Goal: Transaction & Acquisition: Purchase product/service

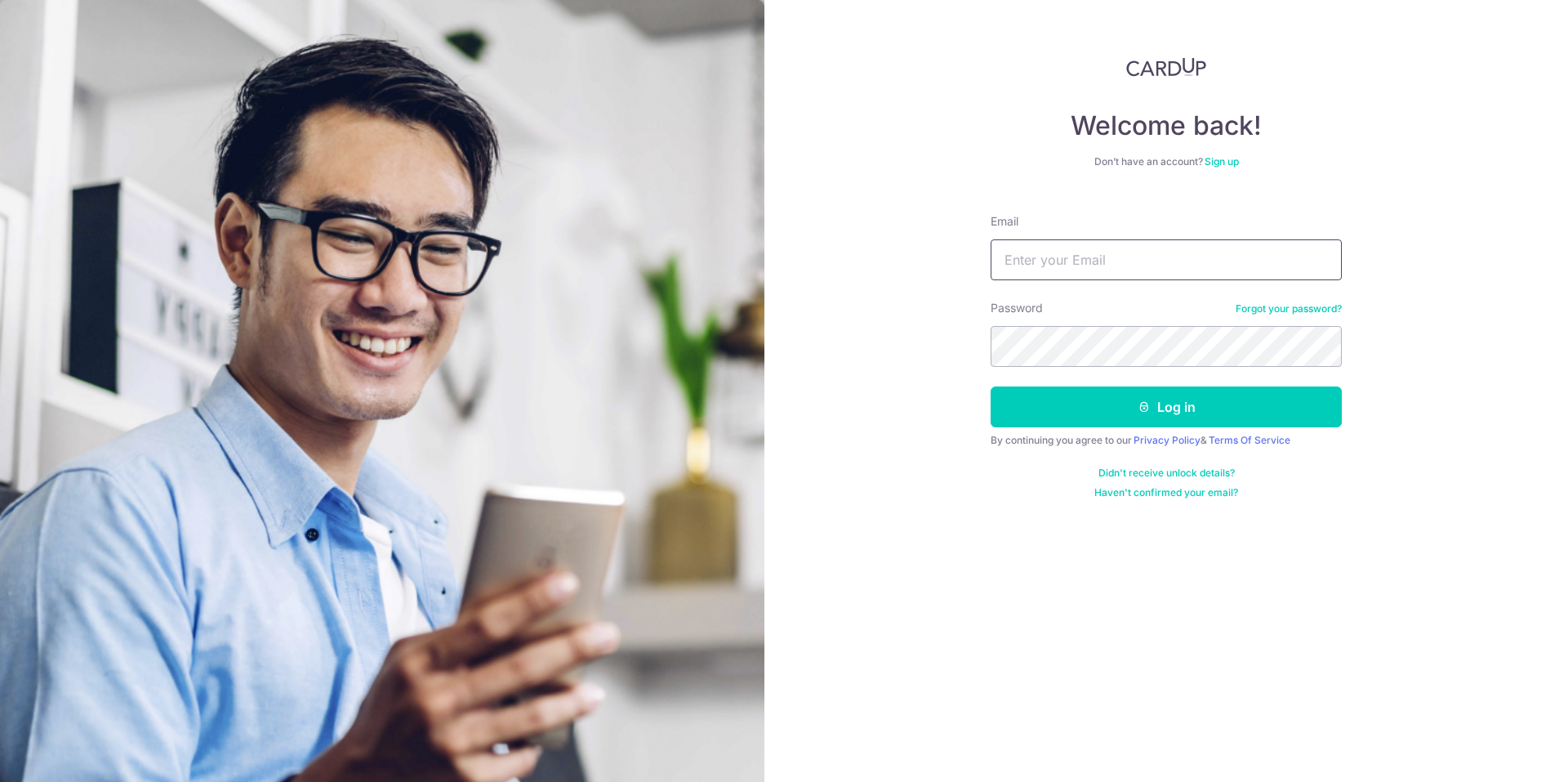
click at [1029, 262] on input "Email" at bounding box center [1166, 260] width 351 height 41
type input "a34384@urhen.com"
drag, startPoint x: 1153, startPoint y: 268, endPoint x: 722, endPoint y: 261, distance: 431.1
click at [722, 261] on section "Welcome back! Don’t have an account? Sign up Email a34384@urhen.com Password Fo…" at bounding box center [784, 391] width 1568 height 782
click at [1049, 258] on input "Email" at bounding box center [1166, 260] width 351 height 41
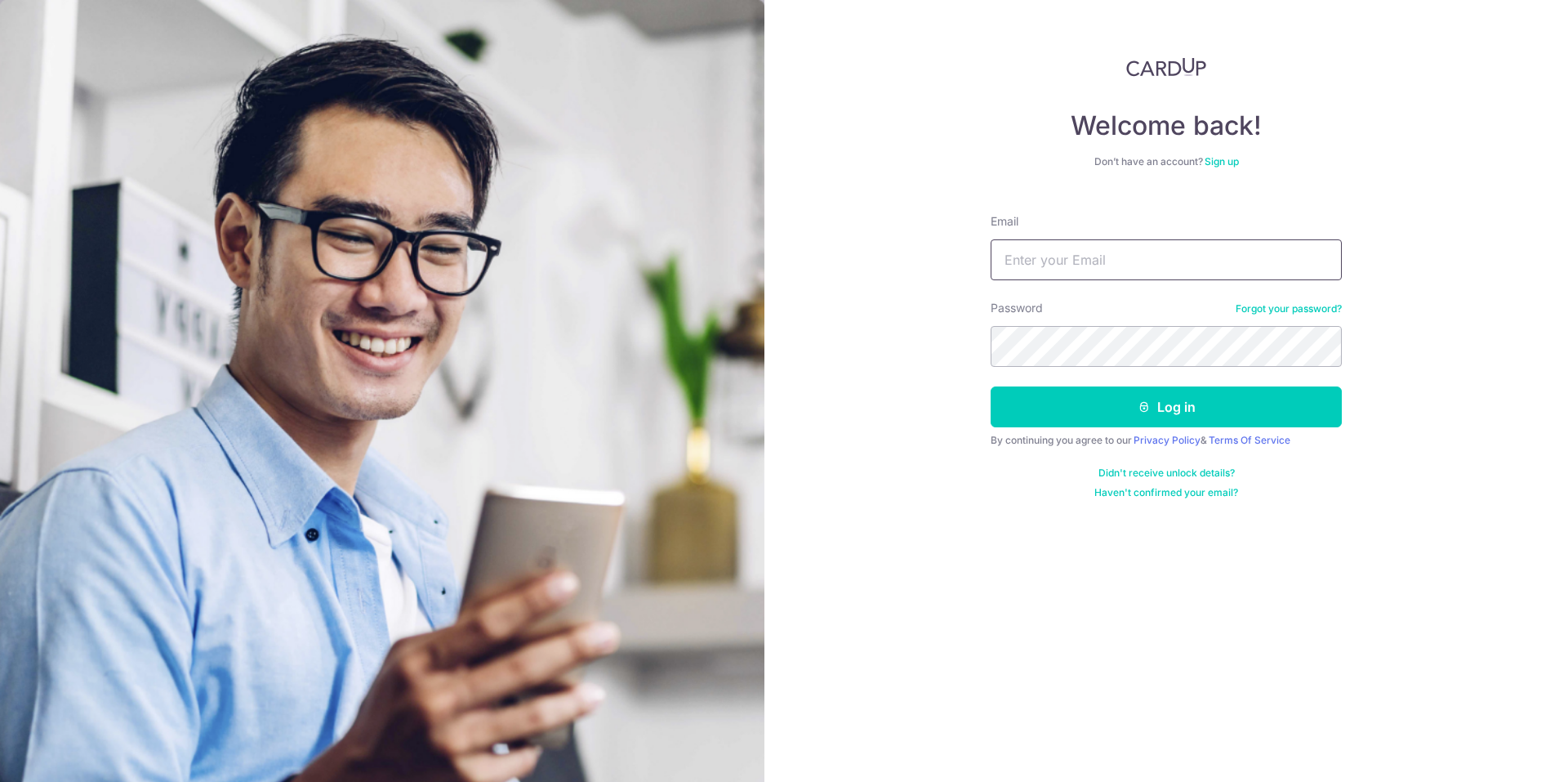
type input "jeffreykwan1704@gmail.com"
click at [1187, 402] on button "Log in" at bounding box center [1166, 407] width 351 height 41
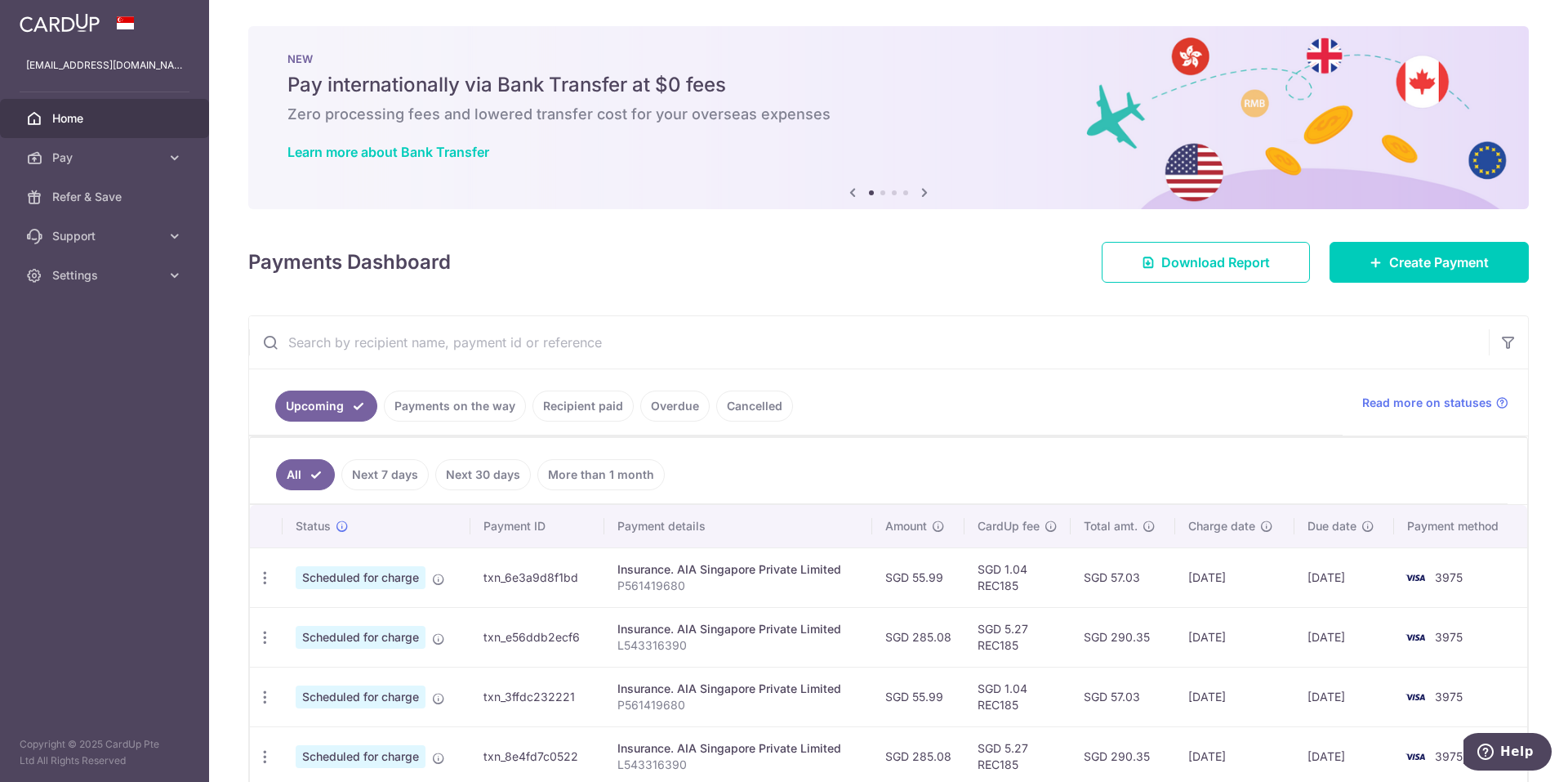
scroll to position [204, 0]
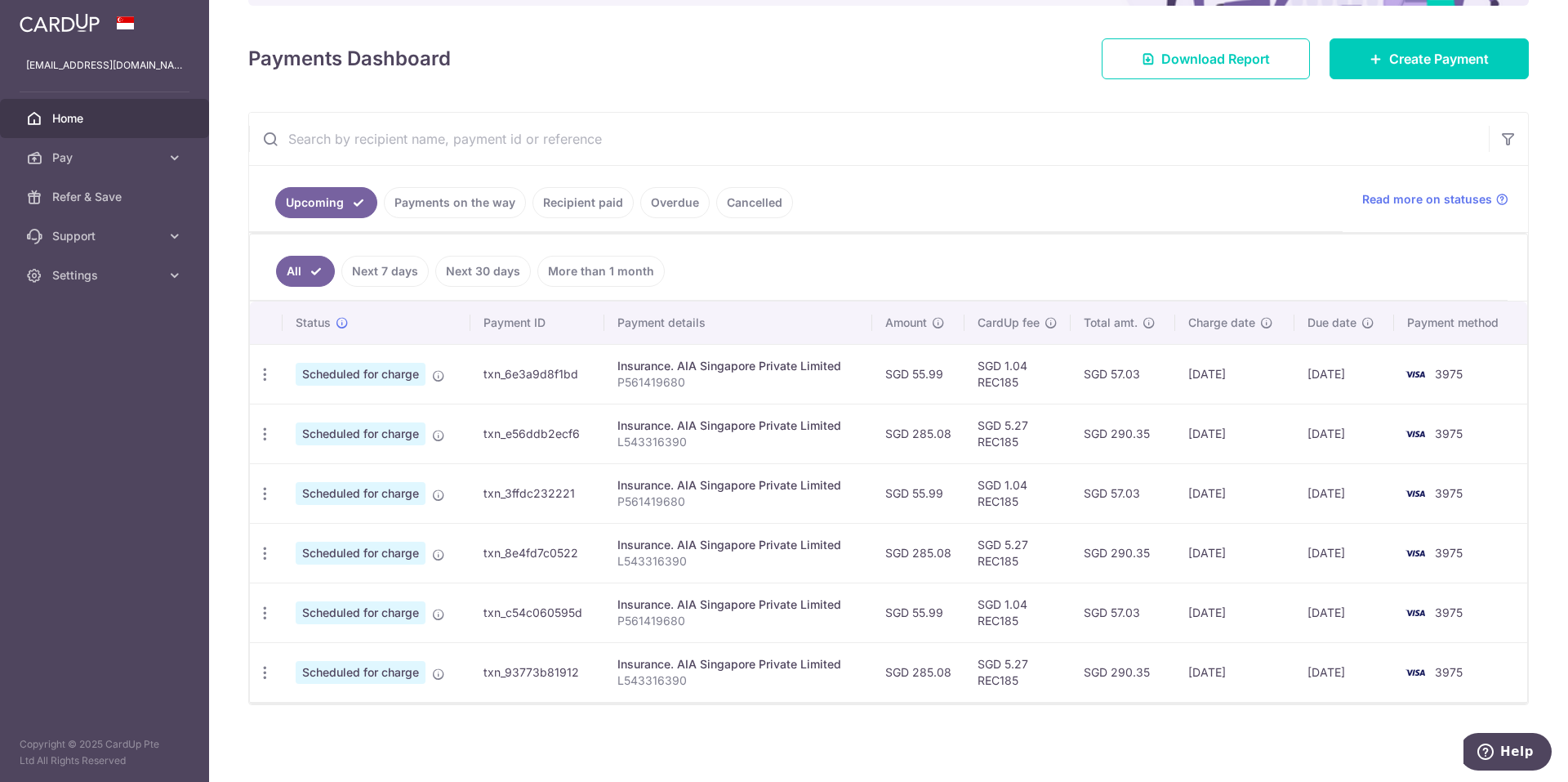
click at [566, 204] on link "Recipient paid" at bounding box center [583, 203] width 101 height 31
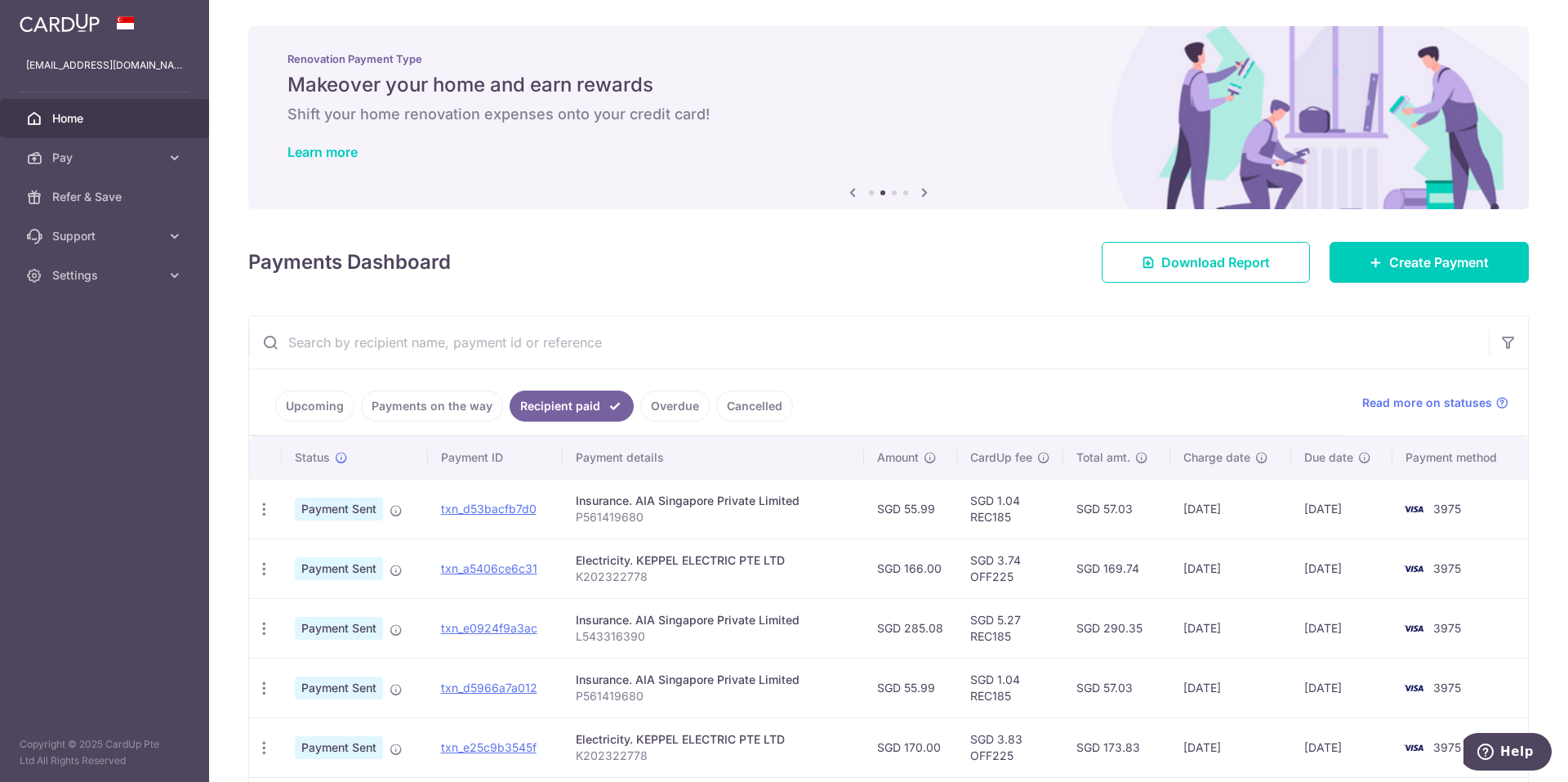
scroll to position [411, 0]
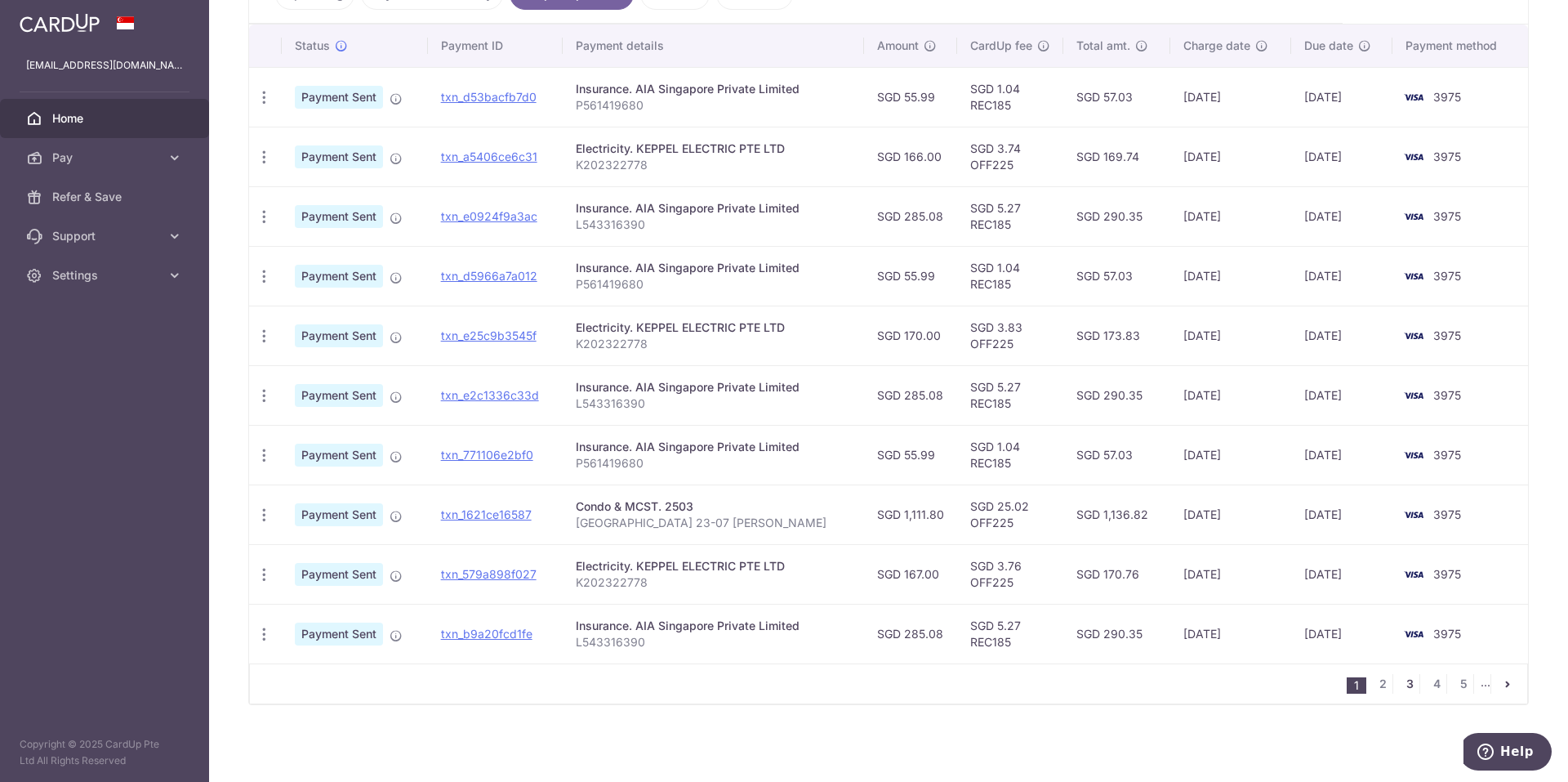
click at [1403, 683] on link "3" at bounding box center [1410, 683] width 20 height 20
click at [1373, 685] on link "4" at bounding box center [1382, 683] width 20 height 20
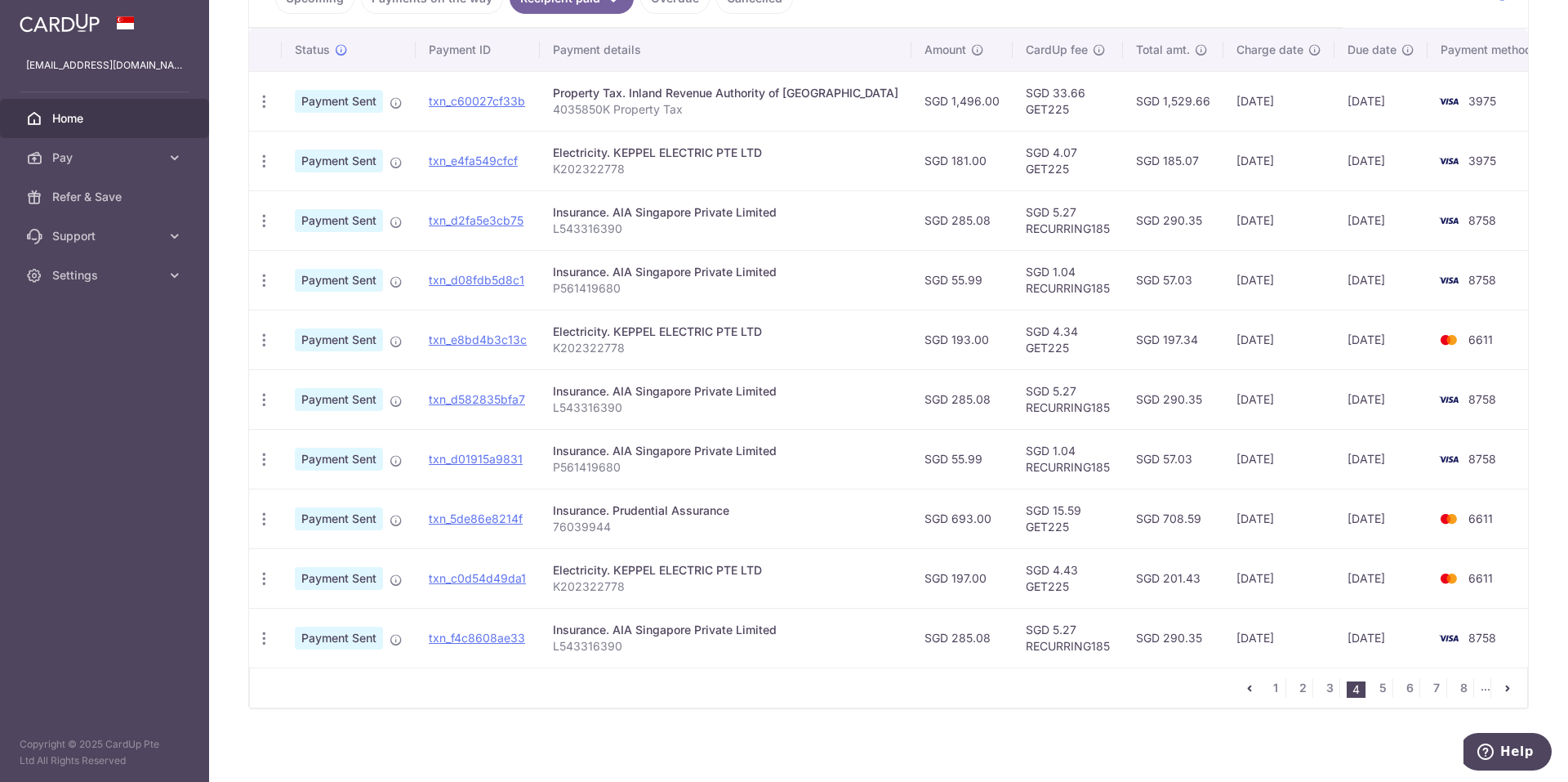
scroll to position [408, 0]
click at [1373, 692] on link "5" at bounding box center [1382, 687] width 20 height 20
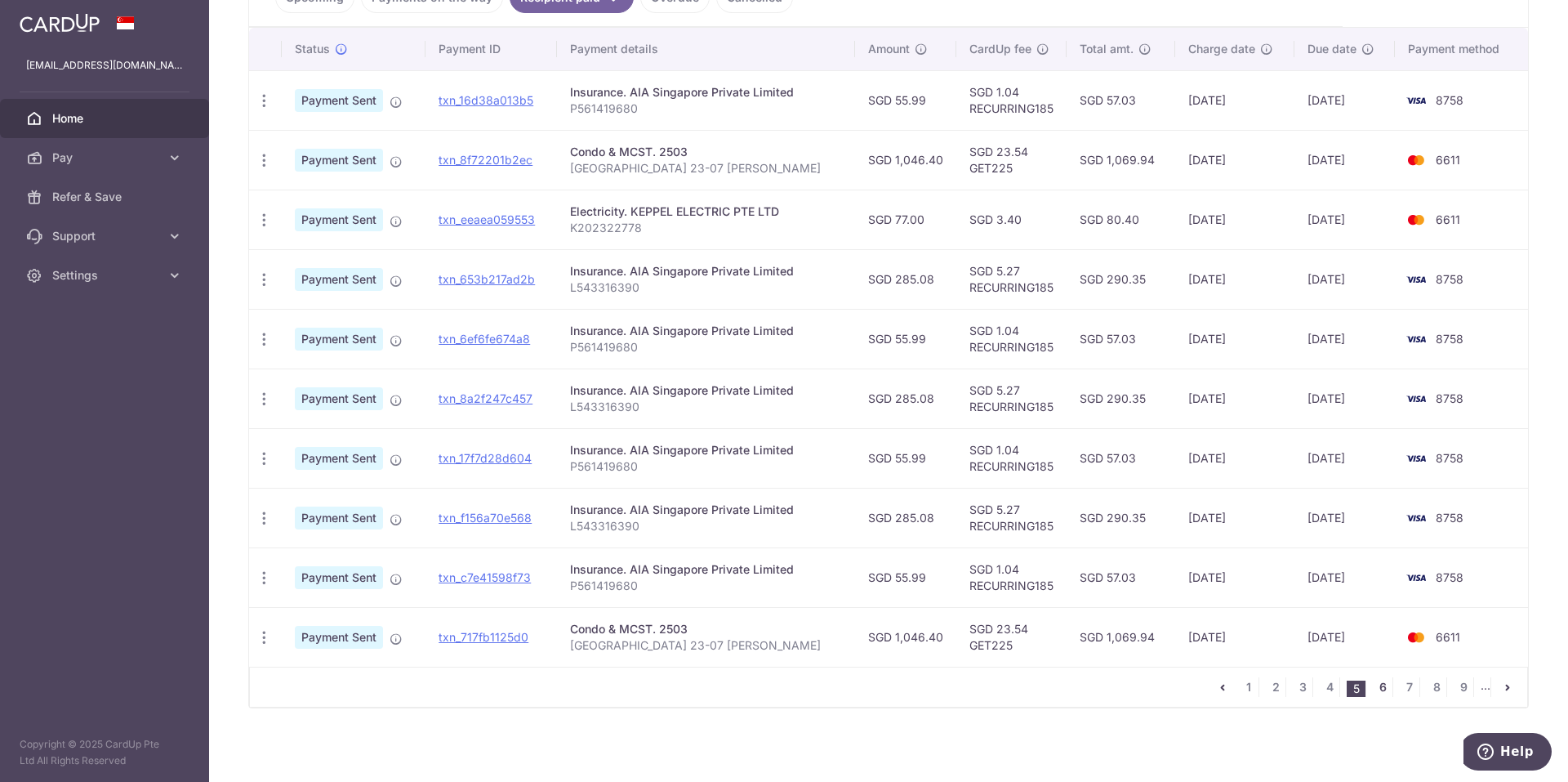
click at [1377, 686] on link "6" at bounding box center [1382, 687] width 20 height 20
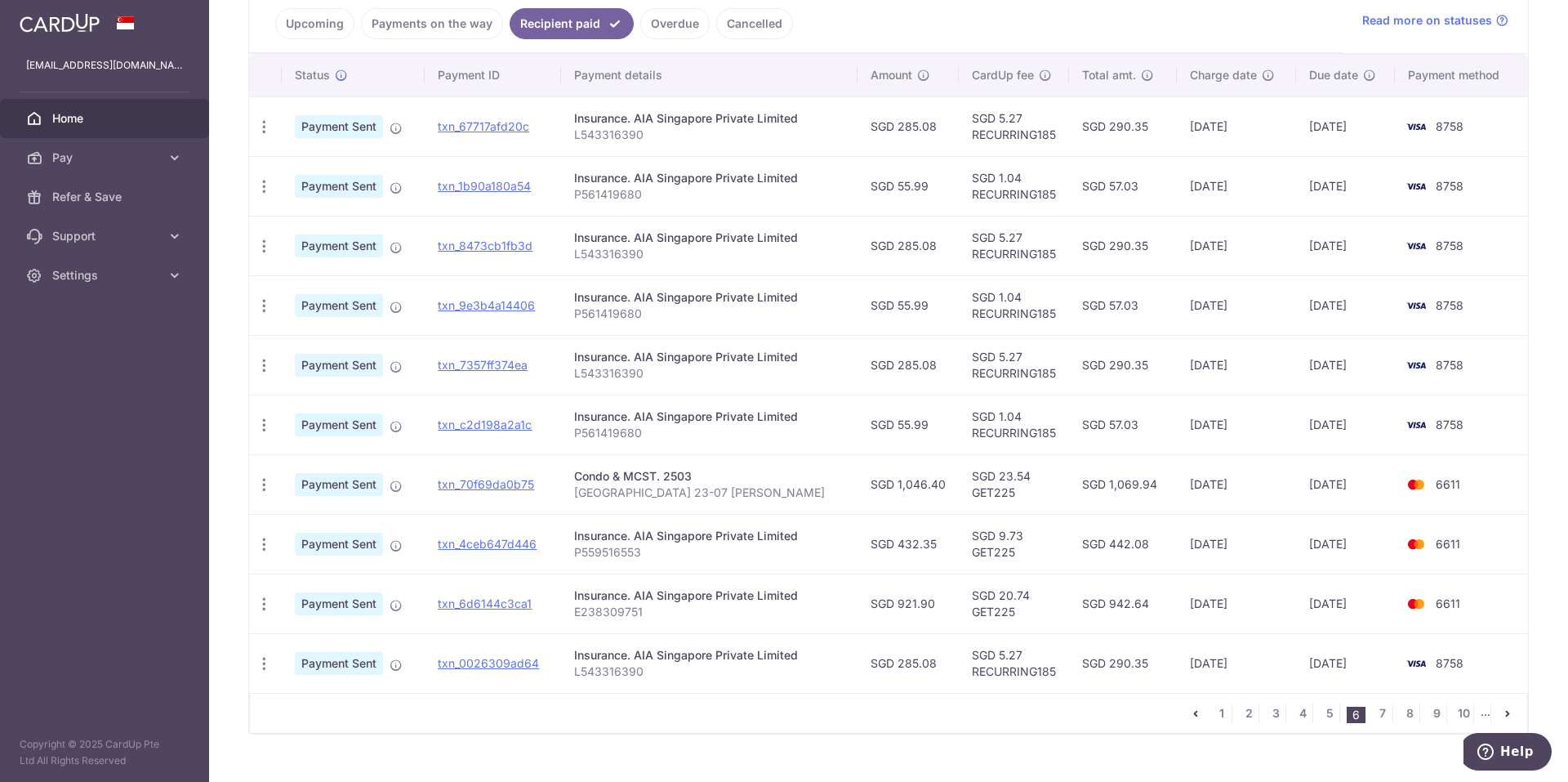
scroll to position [411, 0]
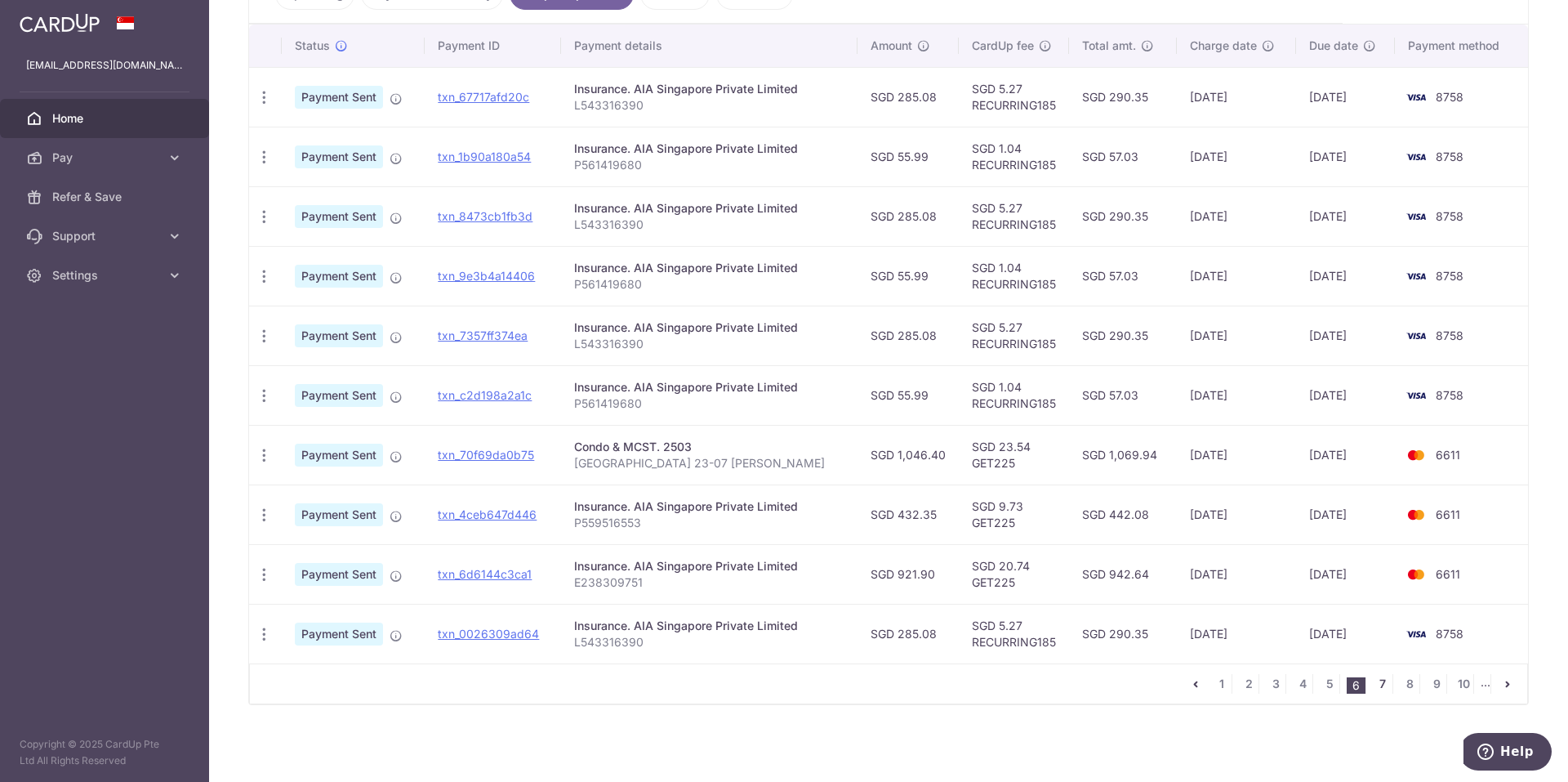
click at [1373, 685] on link "7" at bounding box center [1382, 683] width 20 height 20
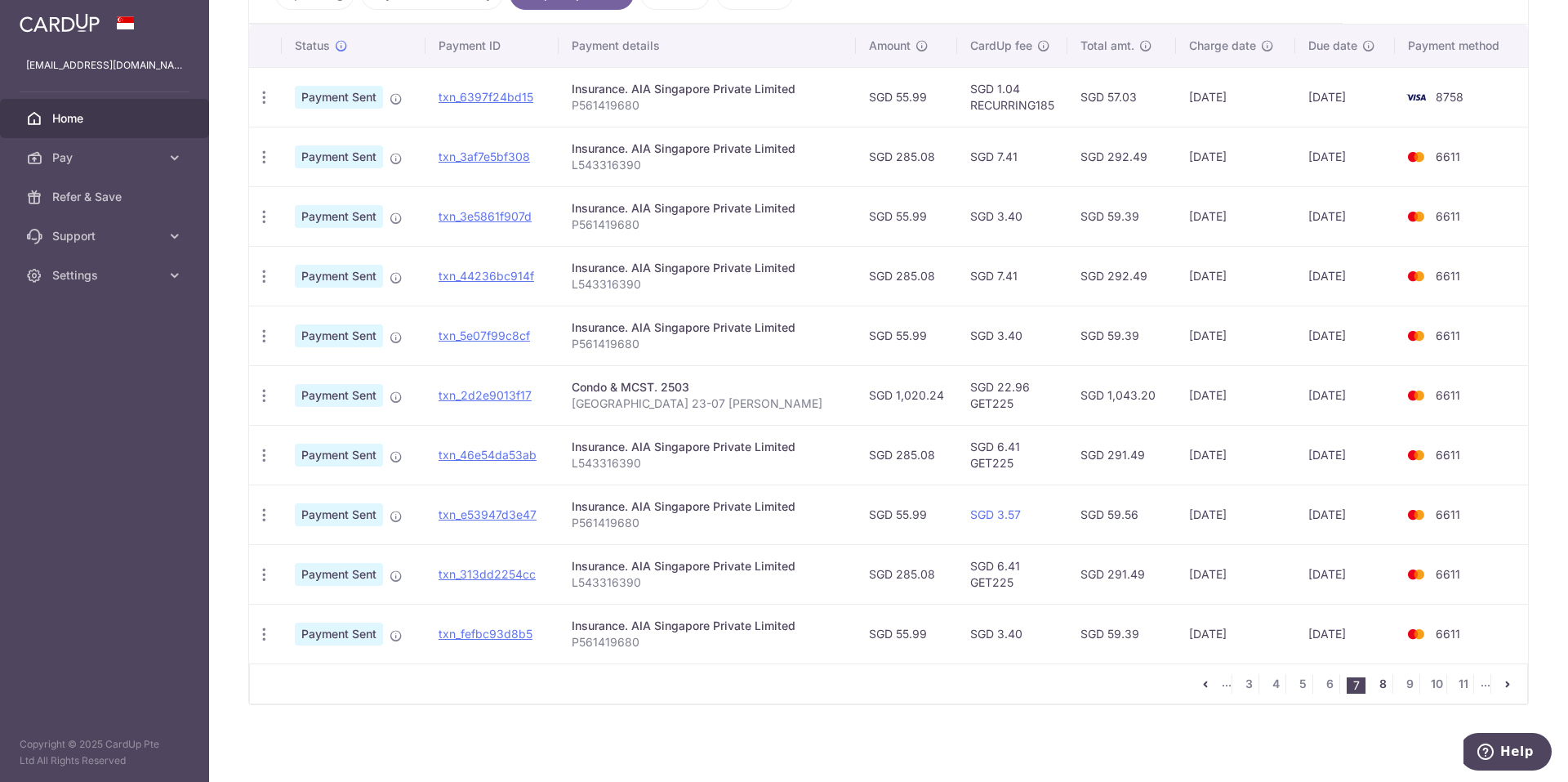
click at [1378, 678] on link "8" at bounding box center [1382, 683] width 20 height 20
click at [1293, 683] on link "6" at bounding box center [1302, 683] width 20 height 20
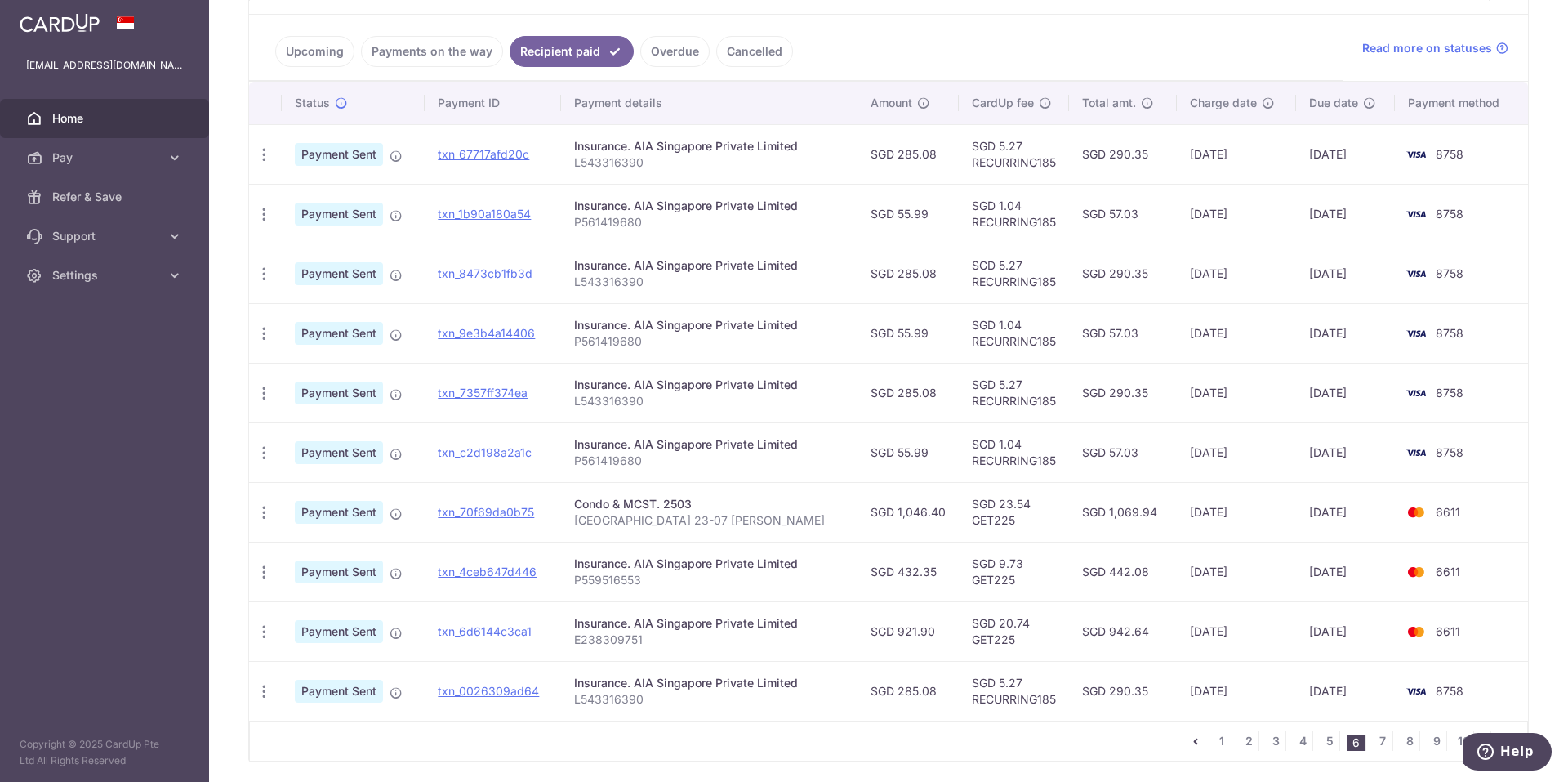
scroll to position [408, 0]
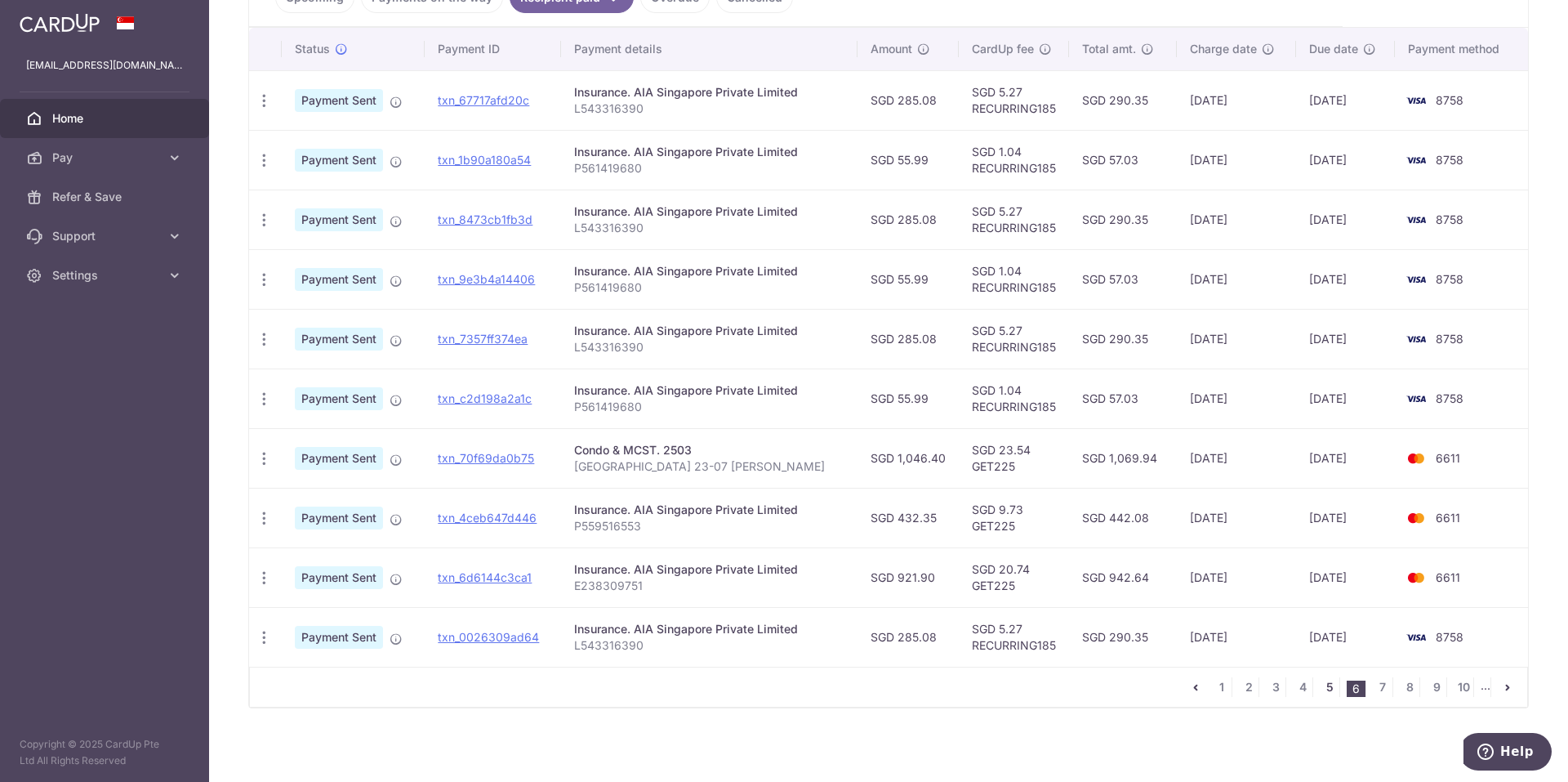
click at [1324, 681] on link "5" at bounding box center [1330, 687] width 20 height 20
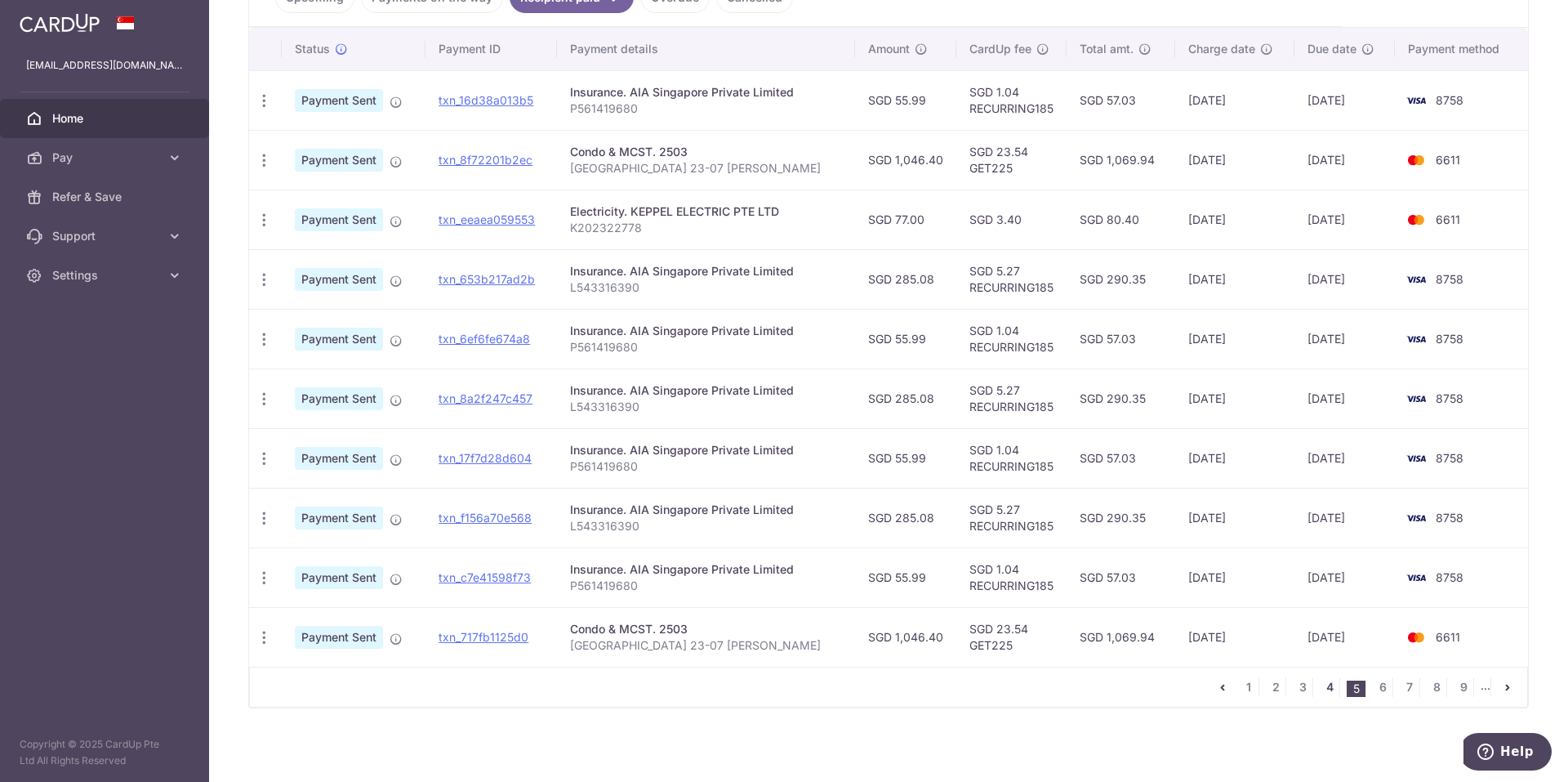
click at [1323, 685] on link "4" at bounding box center [1330, 687] width 20 height 20
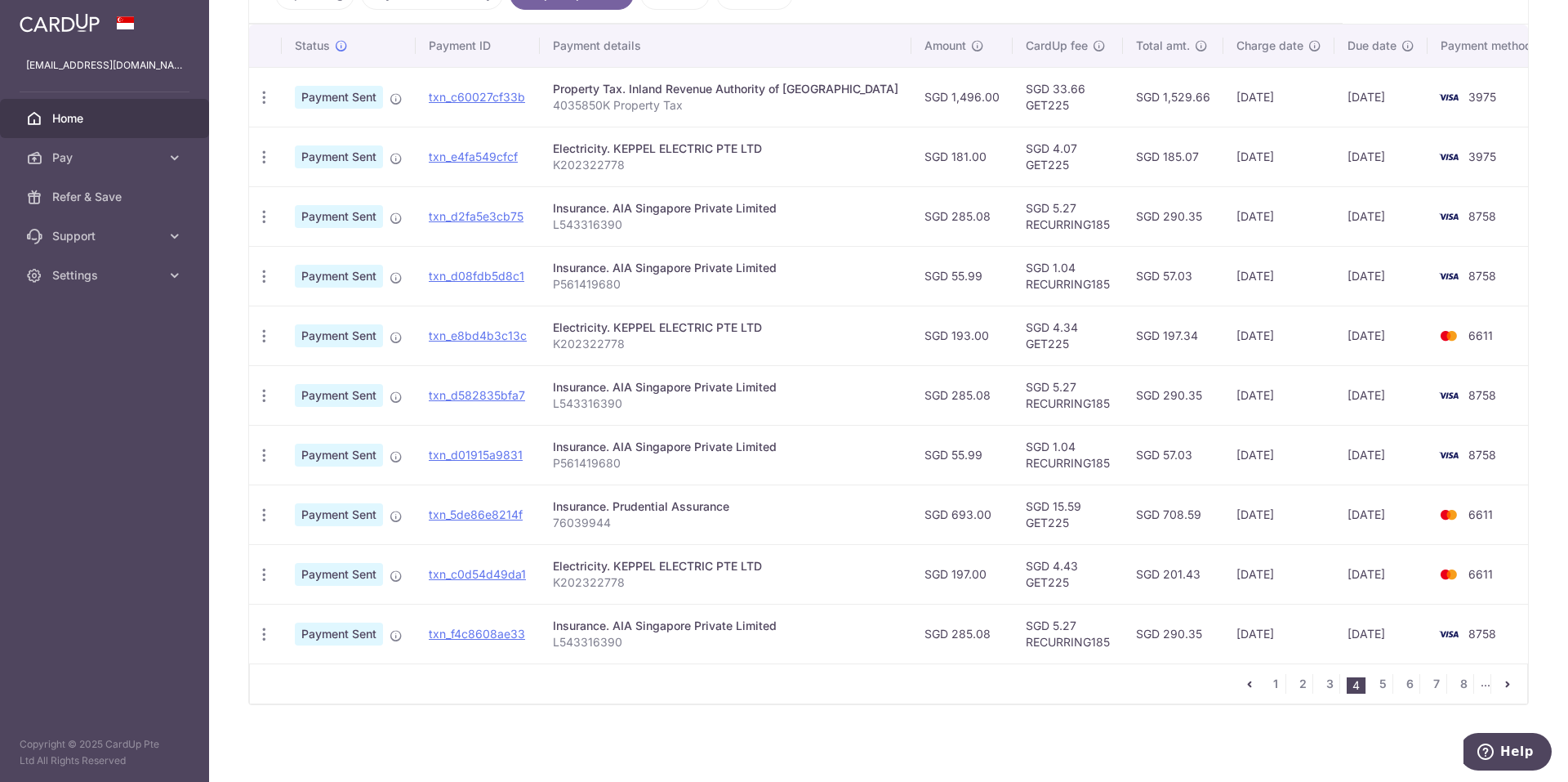
scroll to position [330, 0]
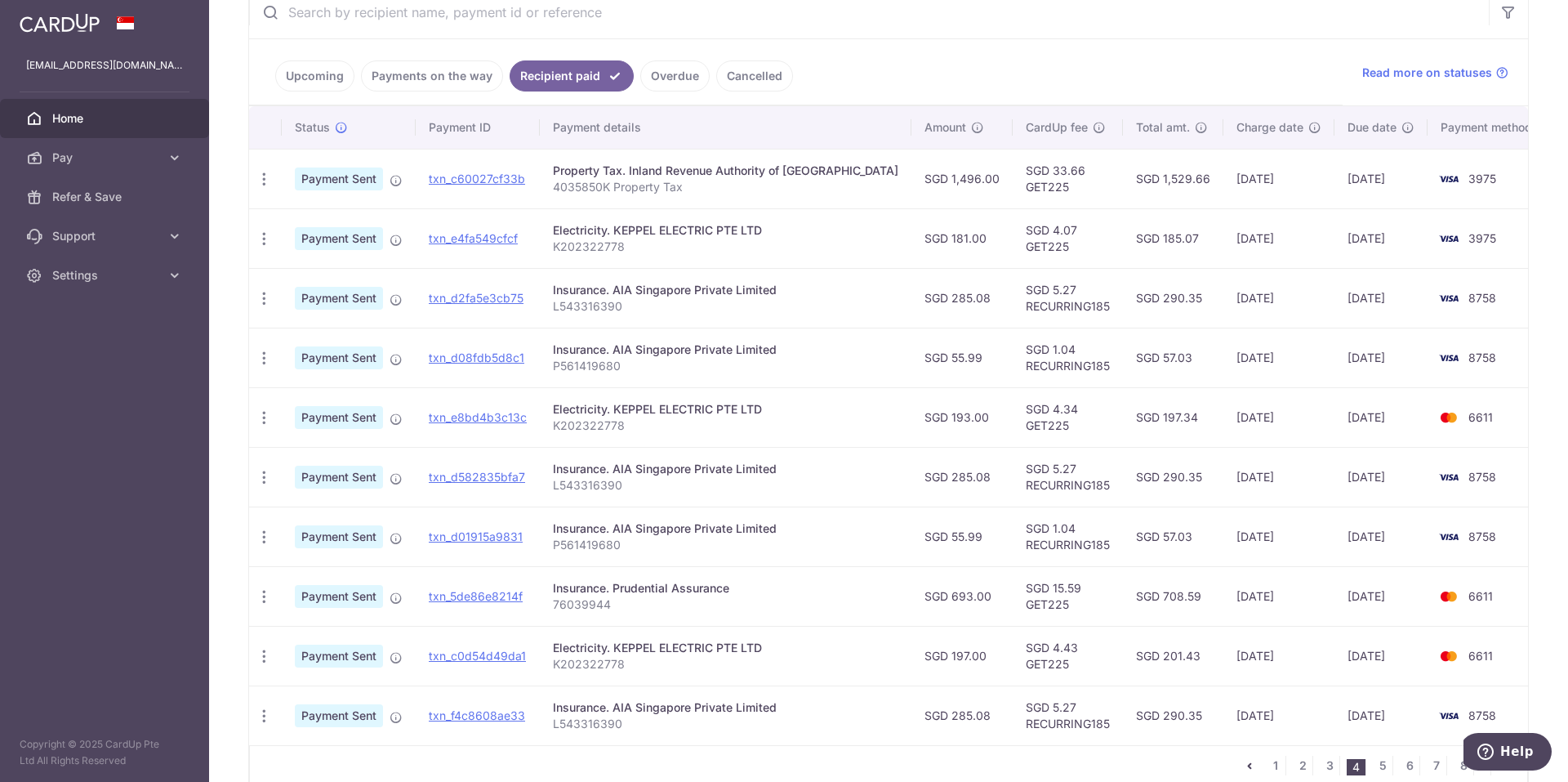
click at [1540, 237] on div "× Pause Schedule Pause all future payments in this series Pause just this one p…" at bounding box center [888, 391] width 1359 height 782
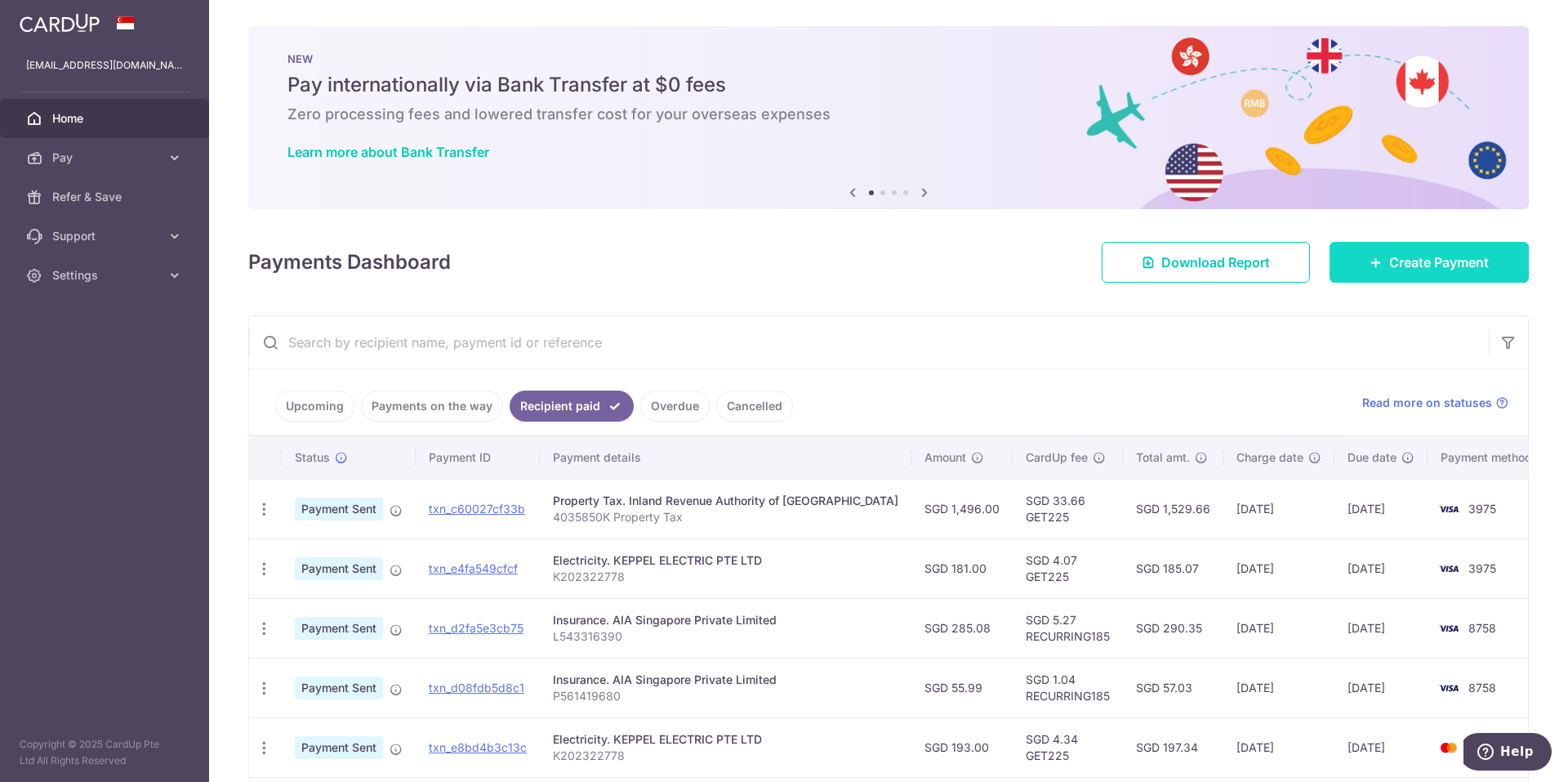
click at [1398, 262] on span "Create Payment" at bounding box center [1439, 262] width 100 height 20
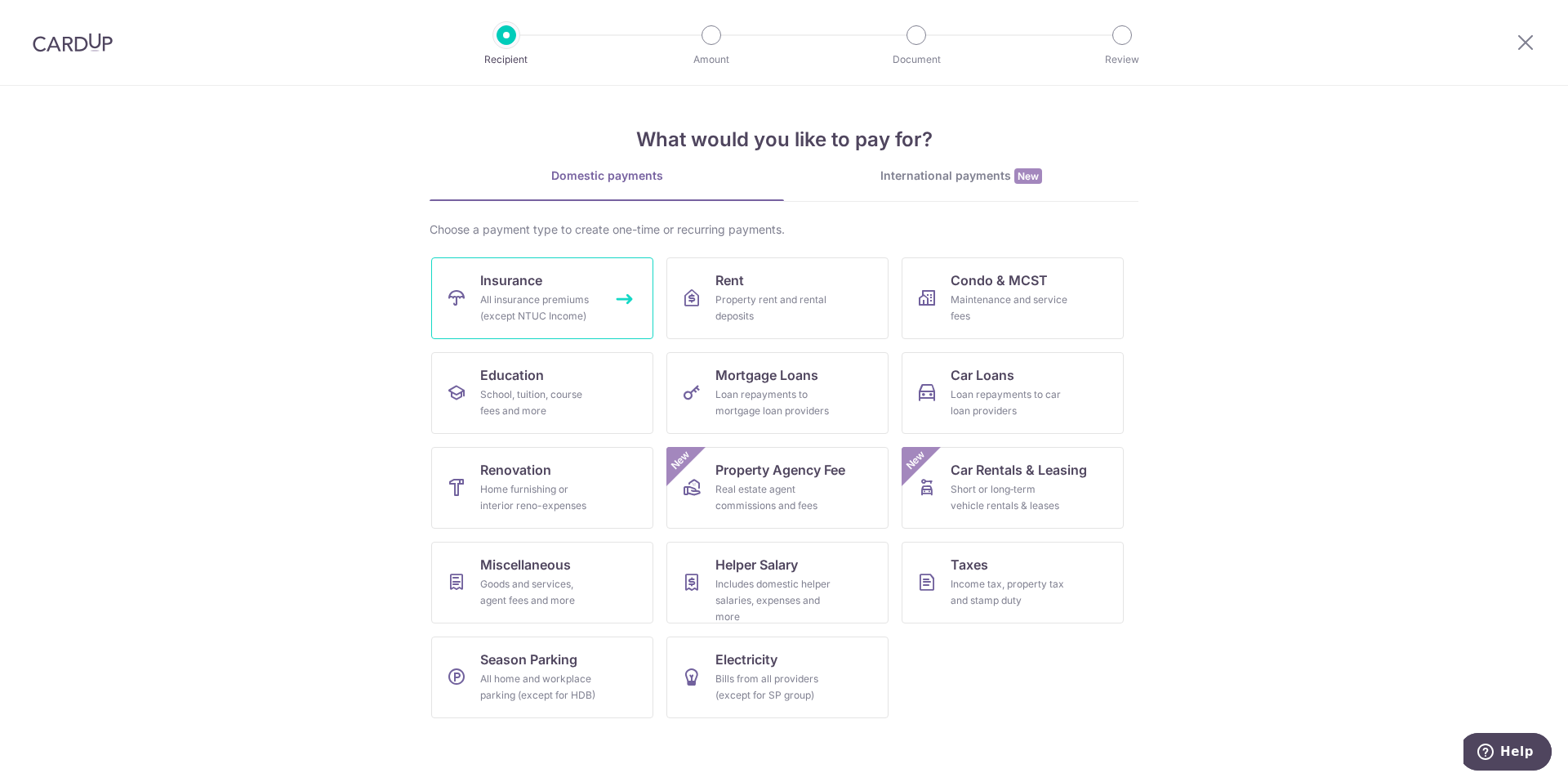
click at [543, 308] on div "All insurance premiums (except NTUC Income)" at bounding box center [539, 308] width 118 height 32
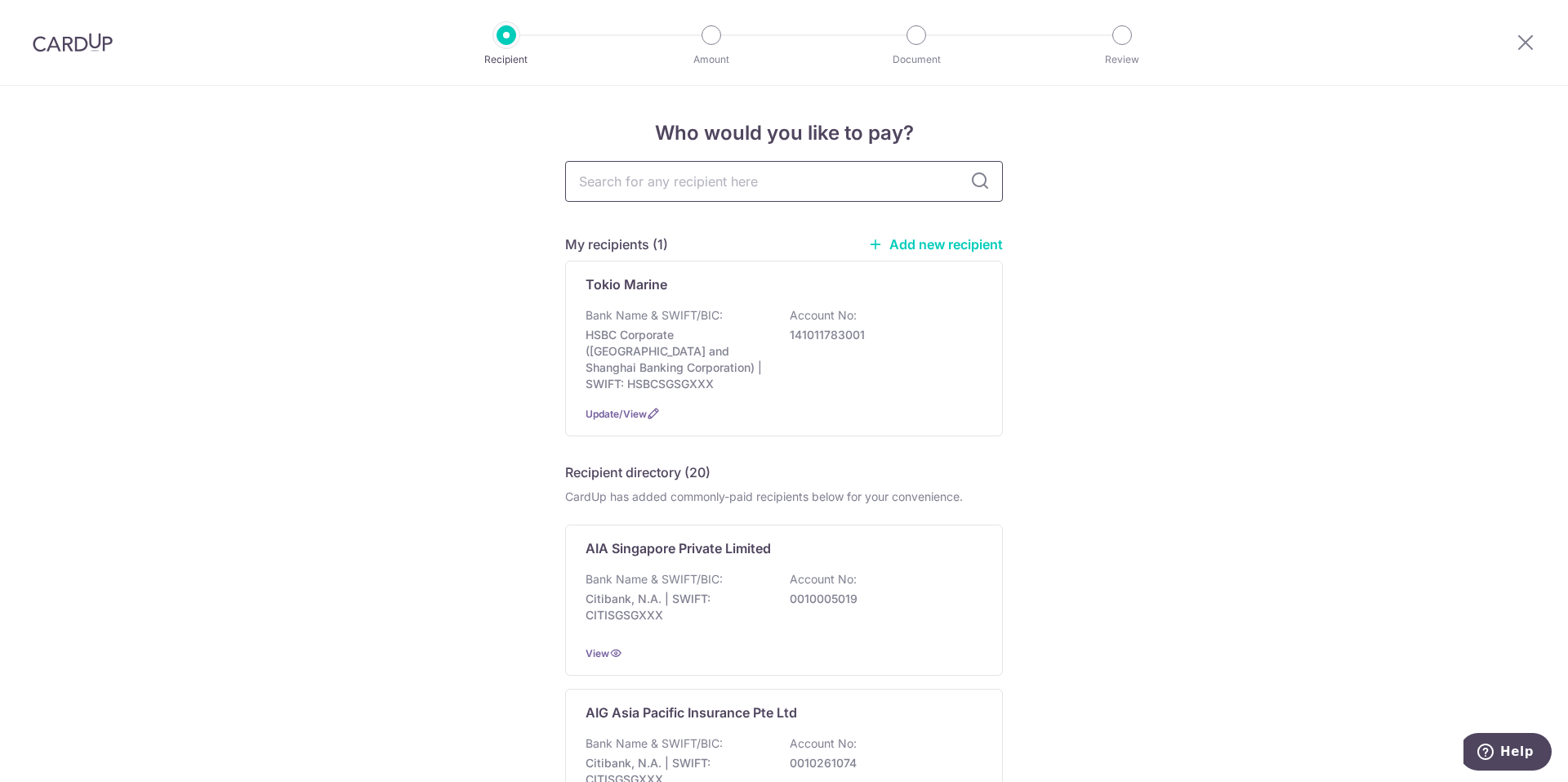
click at [650, 188] on input "text" at bounding box center [784, 181] width 438 height 41
type input "pru"
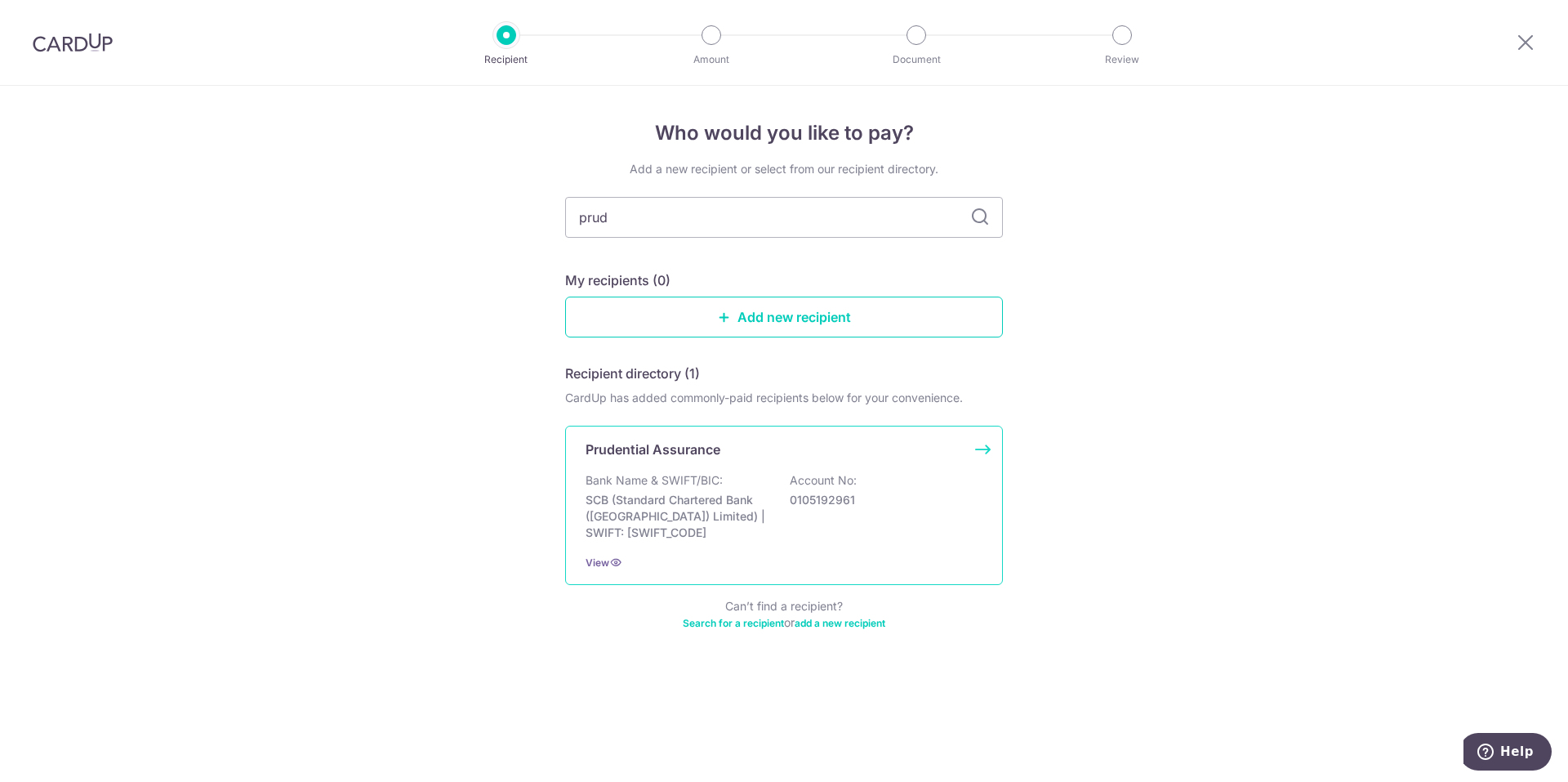
type input "prud"
drag, startPoint x: 686, startPoint y: 512, endPoint x: 684, endPoint y: 503, distance: 9.2
click at [804, 486] on p "Account No:" at bounding box center [823, 480] width 67 height 16
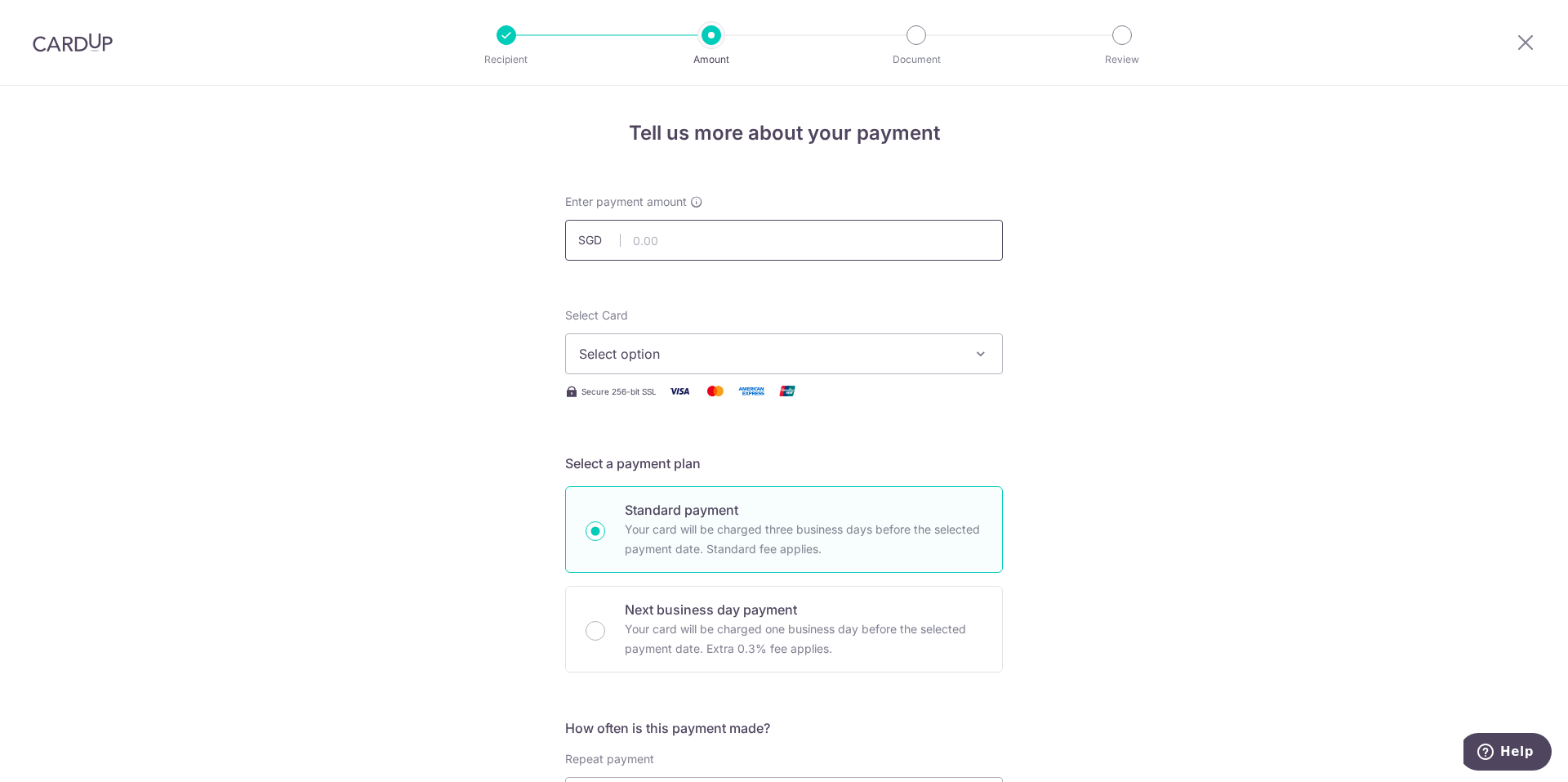
click at [654, 238] on input "text" at bounding box center [784, 240] width 438 height 41
type input "959.00"
drag, startPoint x: 956, startPoint y: 328, endPoint x: 833, endPoint y: 300, distance: 126.1
click at [954, 326] on div "Select Card Select option Add credit card Your Cards **** 8574 **** 3411 **** 6…" at bounding box center [784, 341] width 438 height 67
click at [696, 342] on button "Select option" at bounding box center [784, 354] width 438 height 41
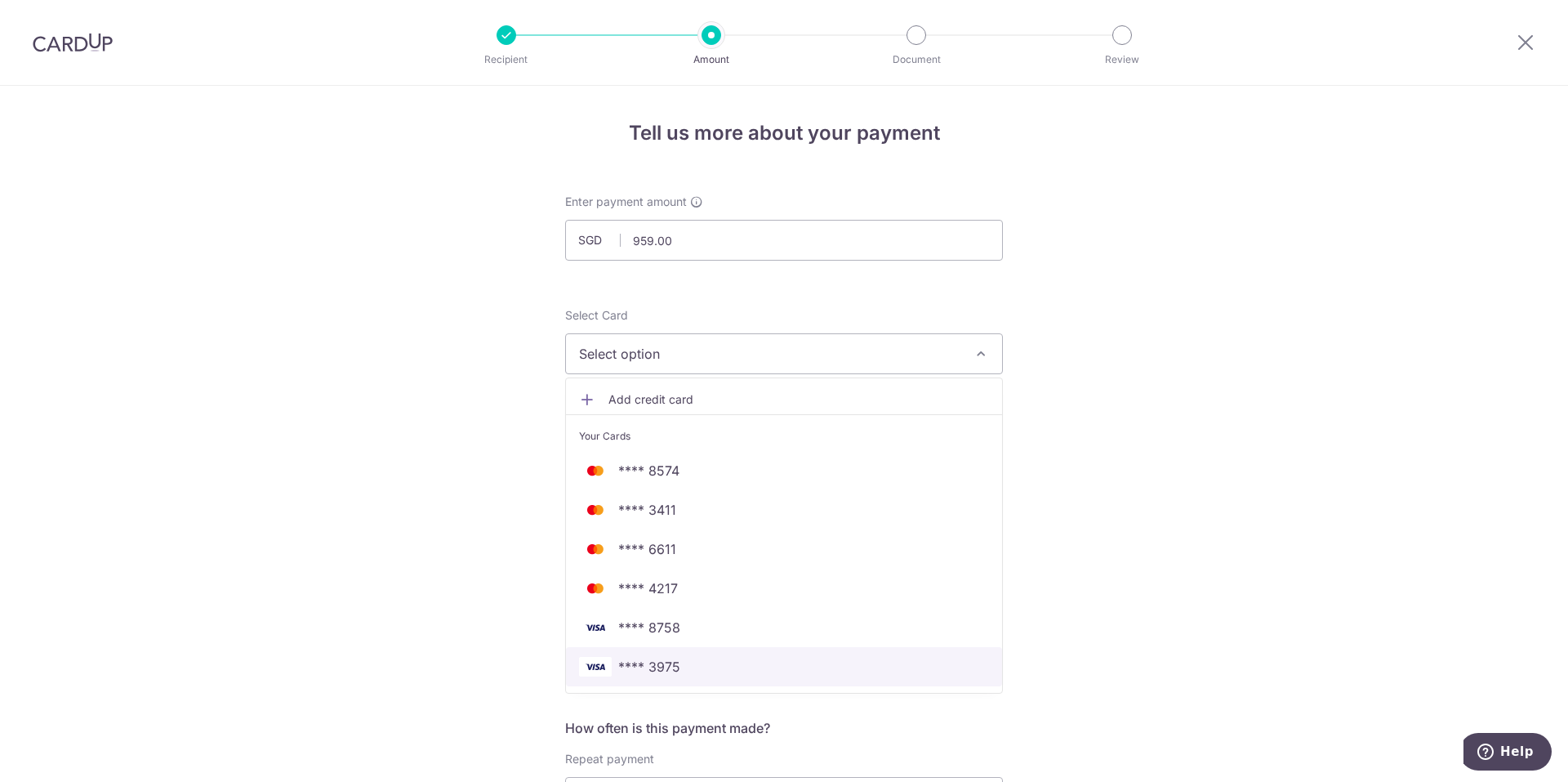
click at [638, 670] on span "**** 3975" at bounding box center [649, 666] width 62 height 20
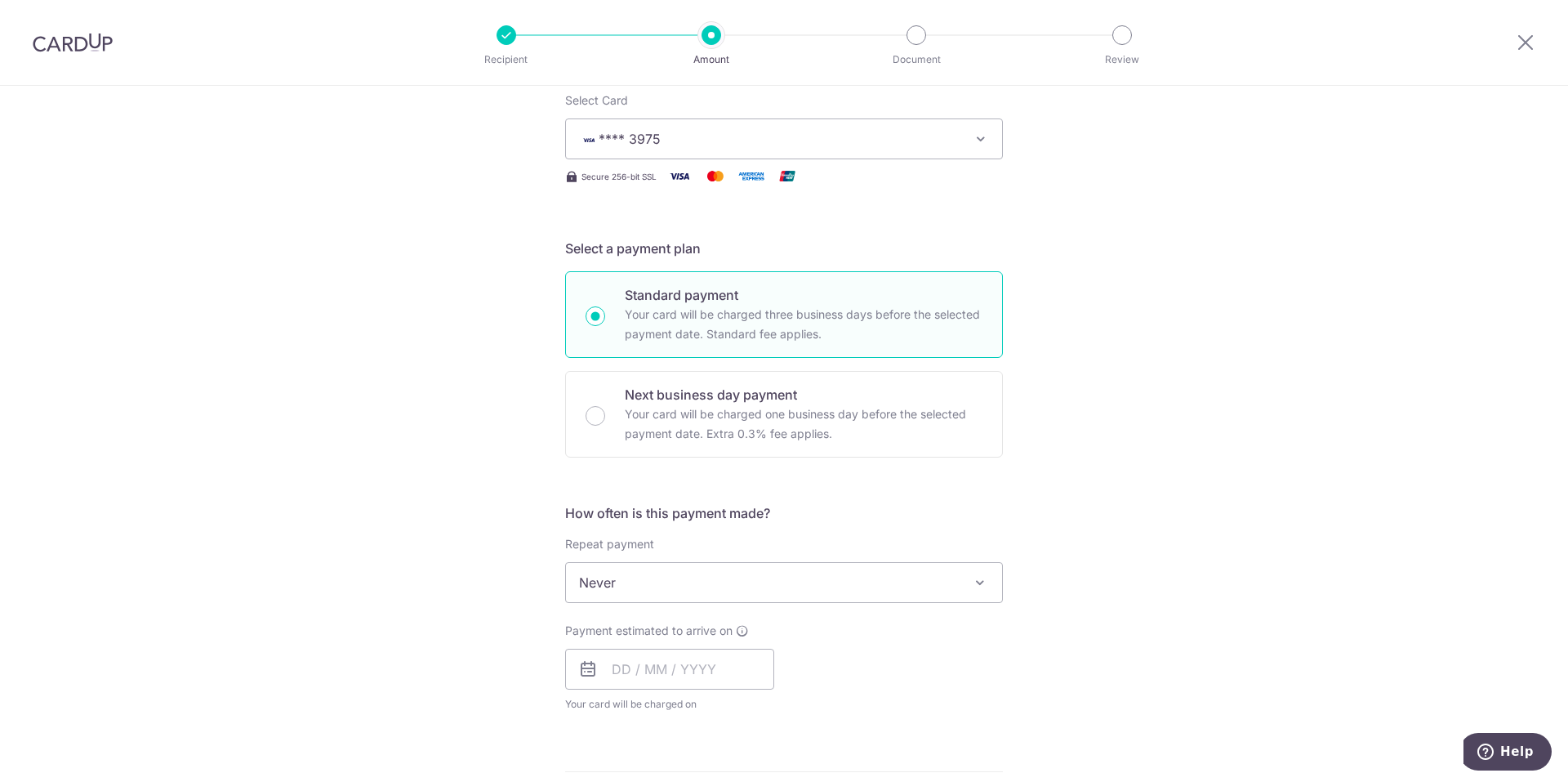
scroll to position [408, 0]
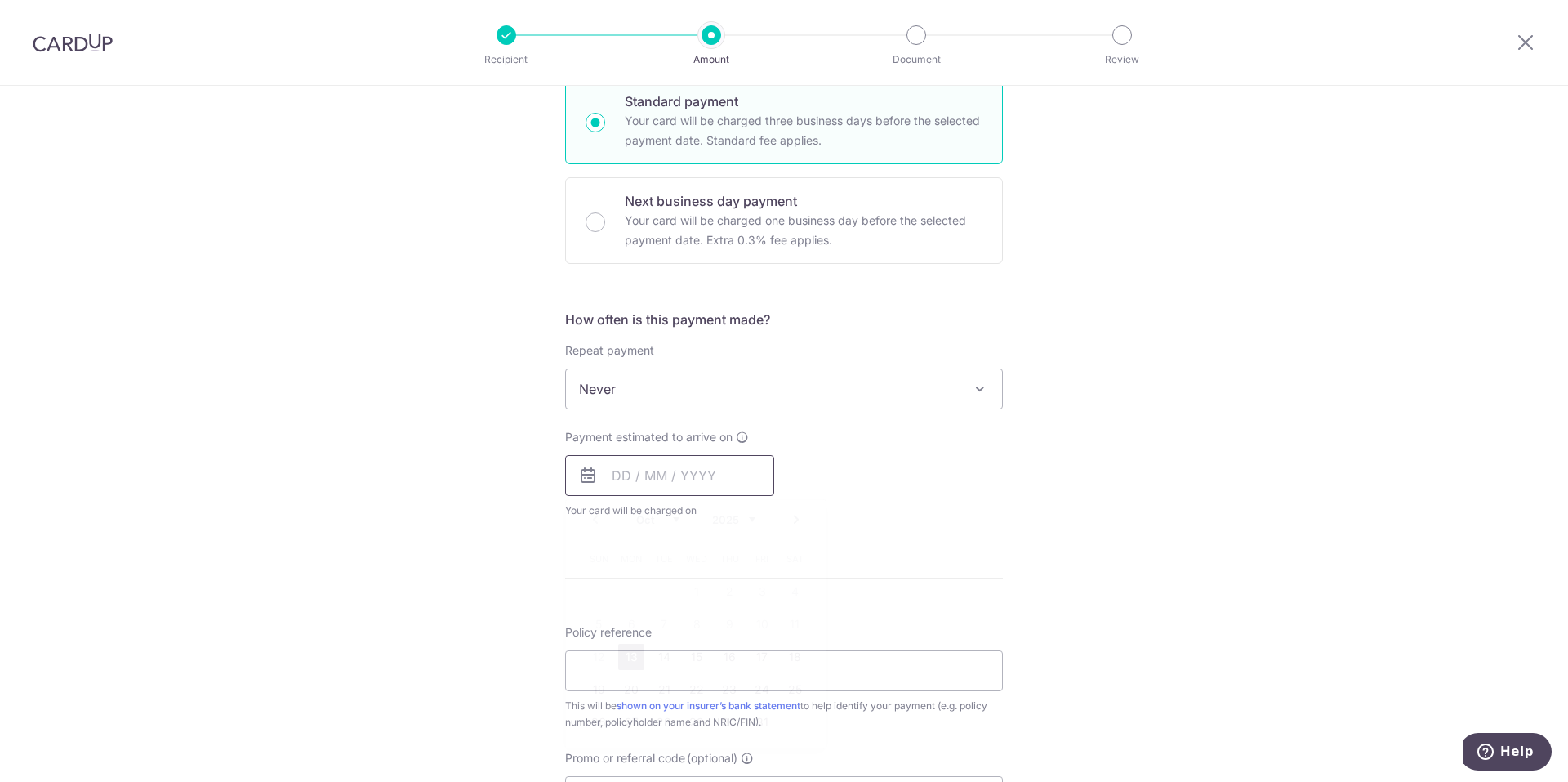
click at [631, 473] on input "text" at bounding box center [669, 475] width 209 height 41
click at [749, 516] on select "2025 2026 2027 2028 2029 2030 2031 2032 2033 2034 2035" at bounding box center [733, 519] width 43 height 13
click at [669, 517] on select "Oct Nov Dec" at bounding box center [658, 519] width 43 height 13
click at [722, 655] on link "13" at bounding box center [729, 657] width 26 height 26
type input "13/11/2025"
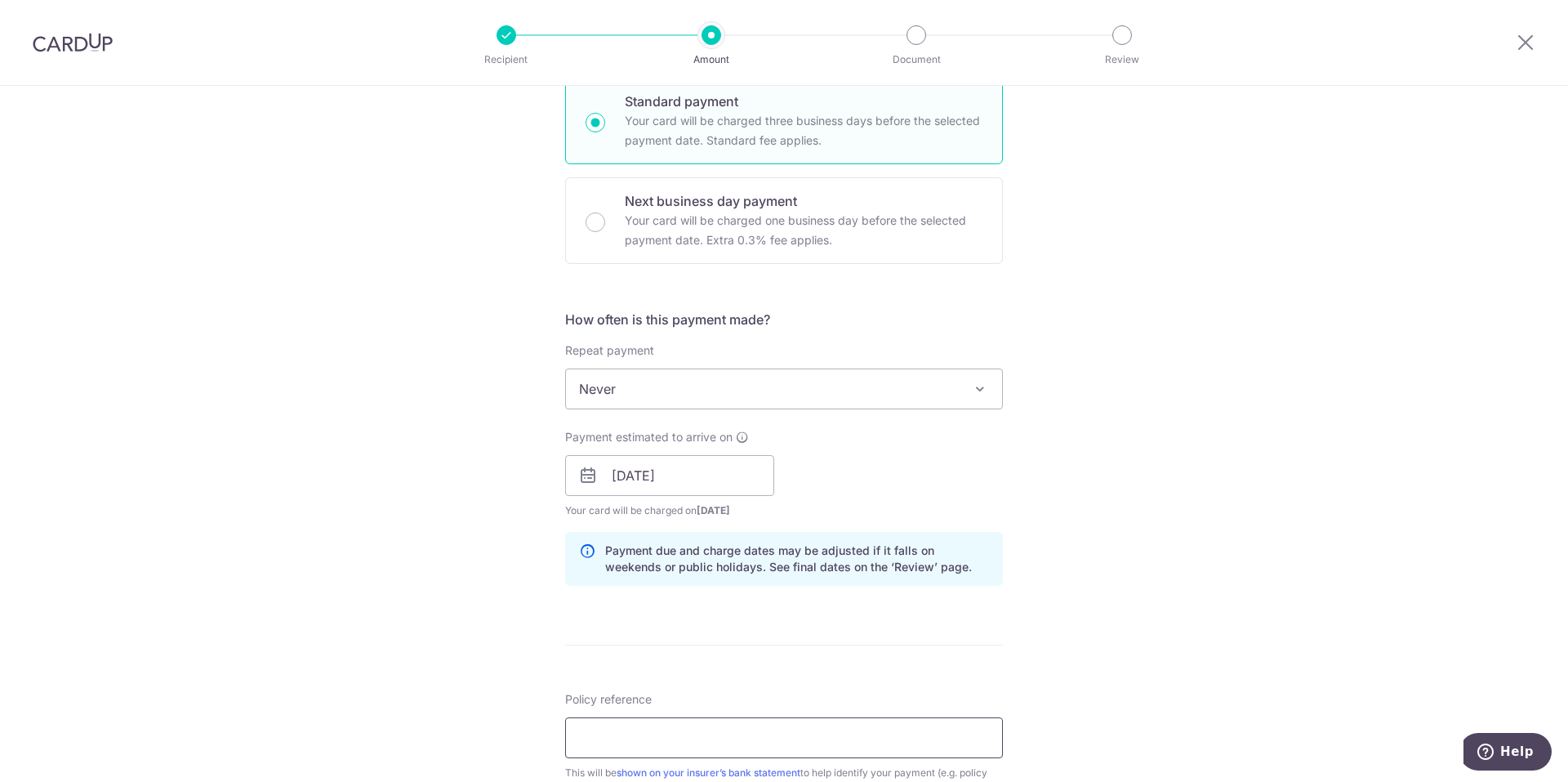
click at [639, 733] on input "Policy reference" at bounding box center [784, 738] width 438 height 41
type input "76039944"
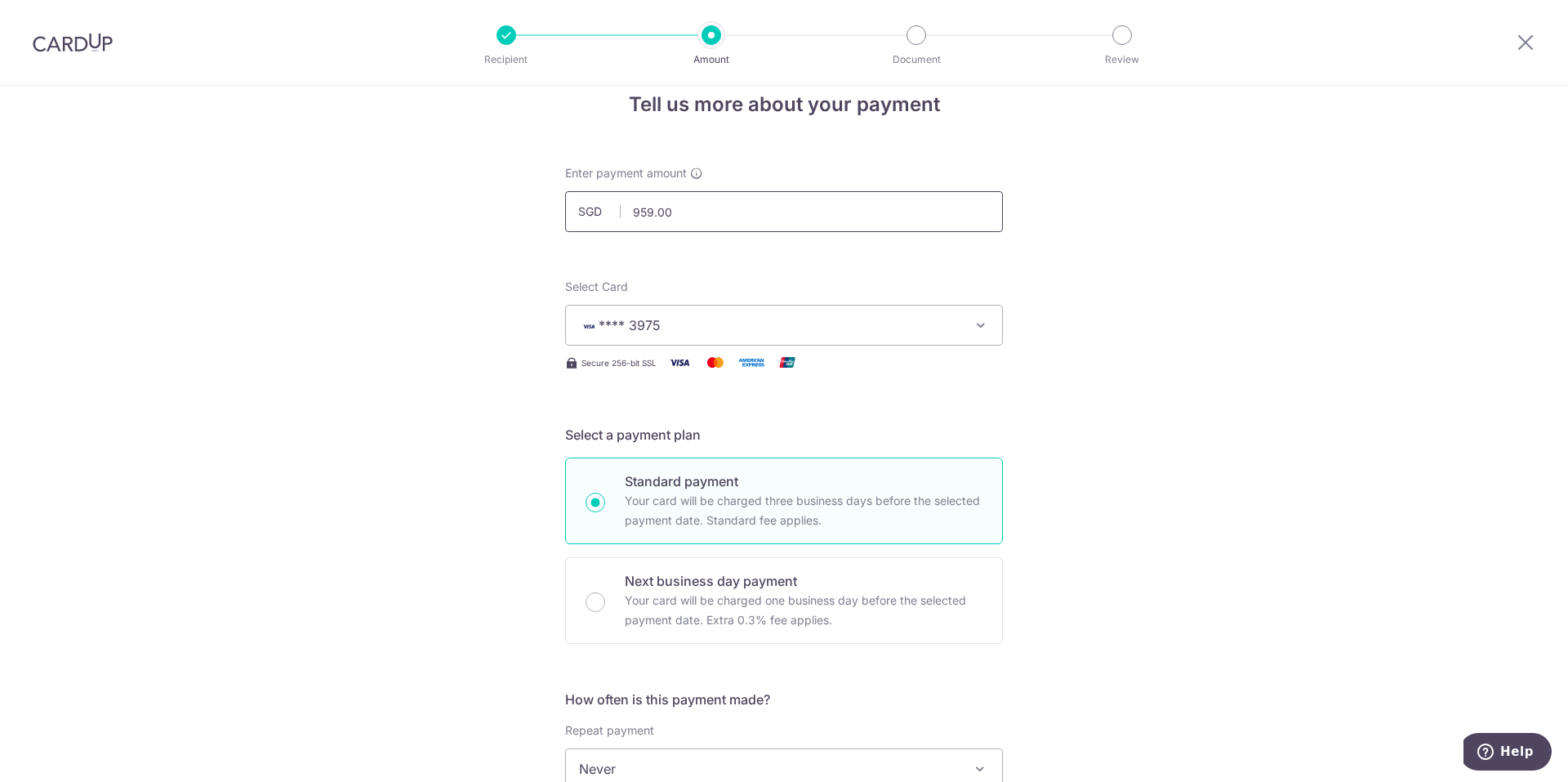
scroll to position [0, 0]
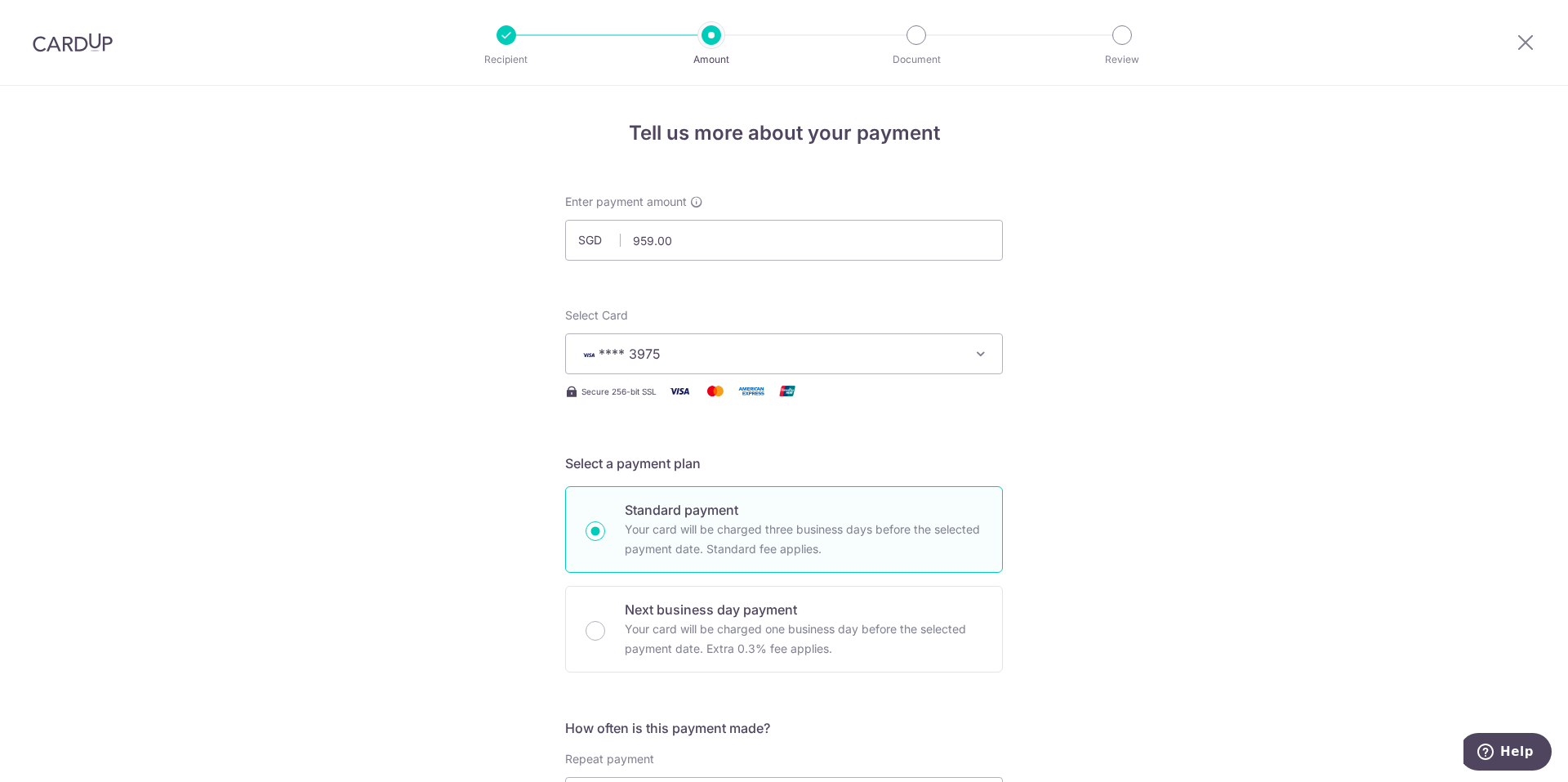
drag, startPoint x: 96, startPoint y: 41, endPoint x: 862, endPoint y: 73, distance: 766.7
click at [96, 41] on img at bounding box center [72, 42] width 80 height 20
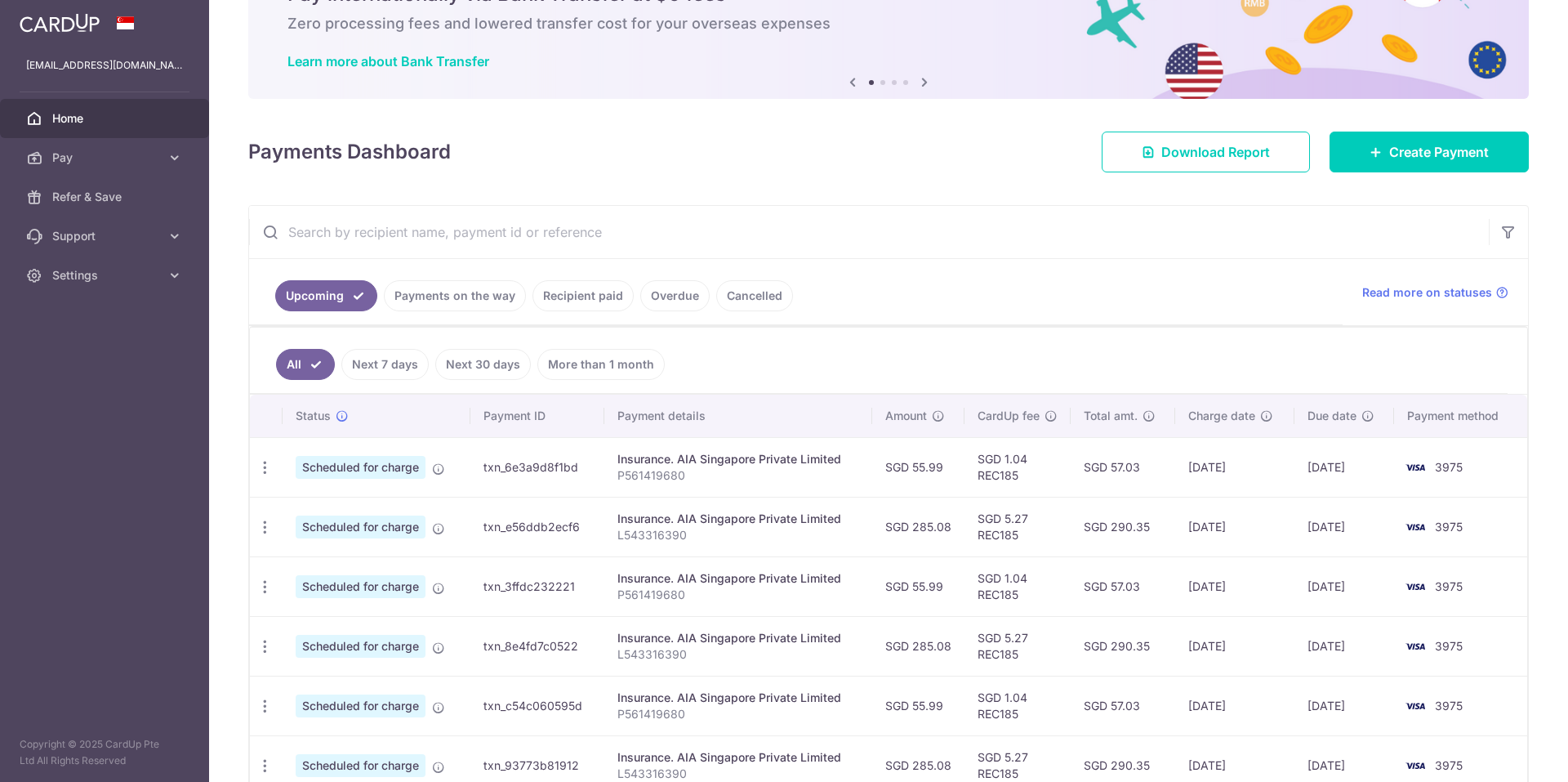
scroll to position [184, 0]
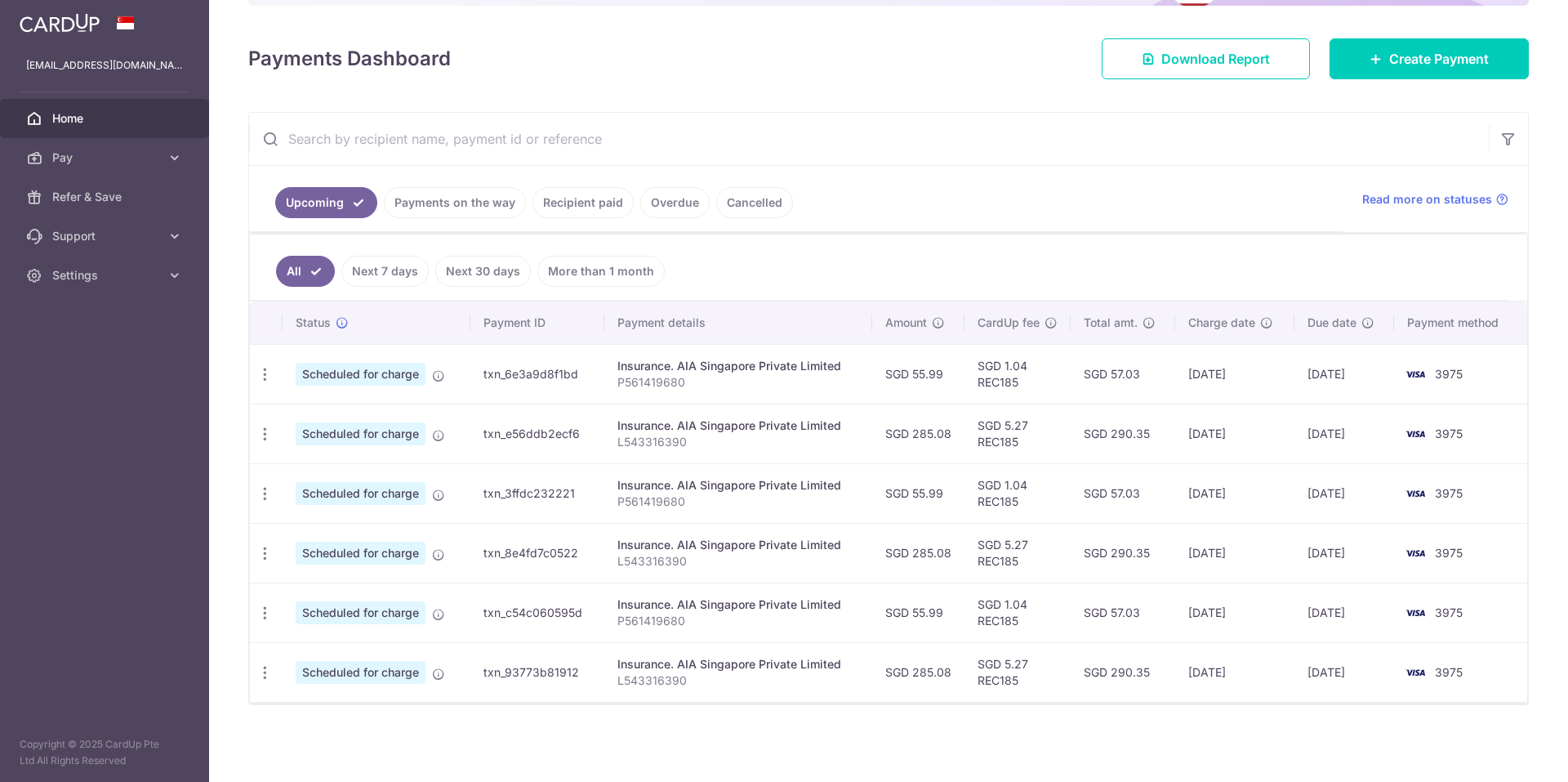
click at [574, 205] on link "Recipient paid" at bounding box center [583, 203] width 101 height 31
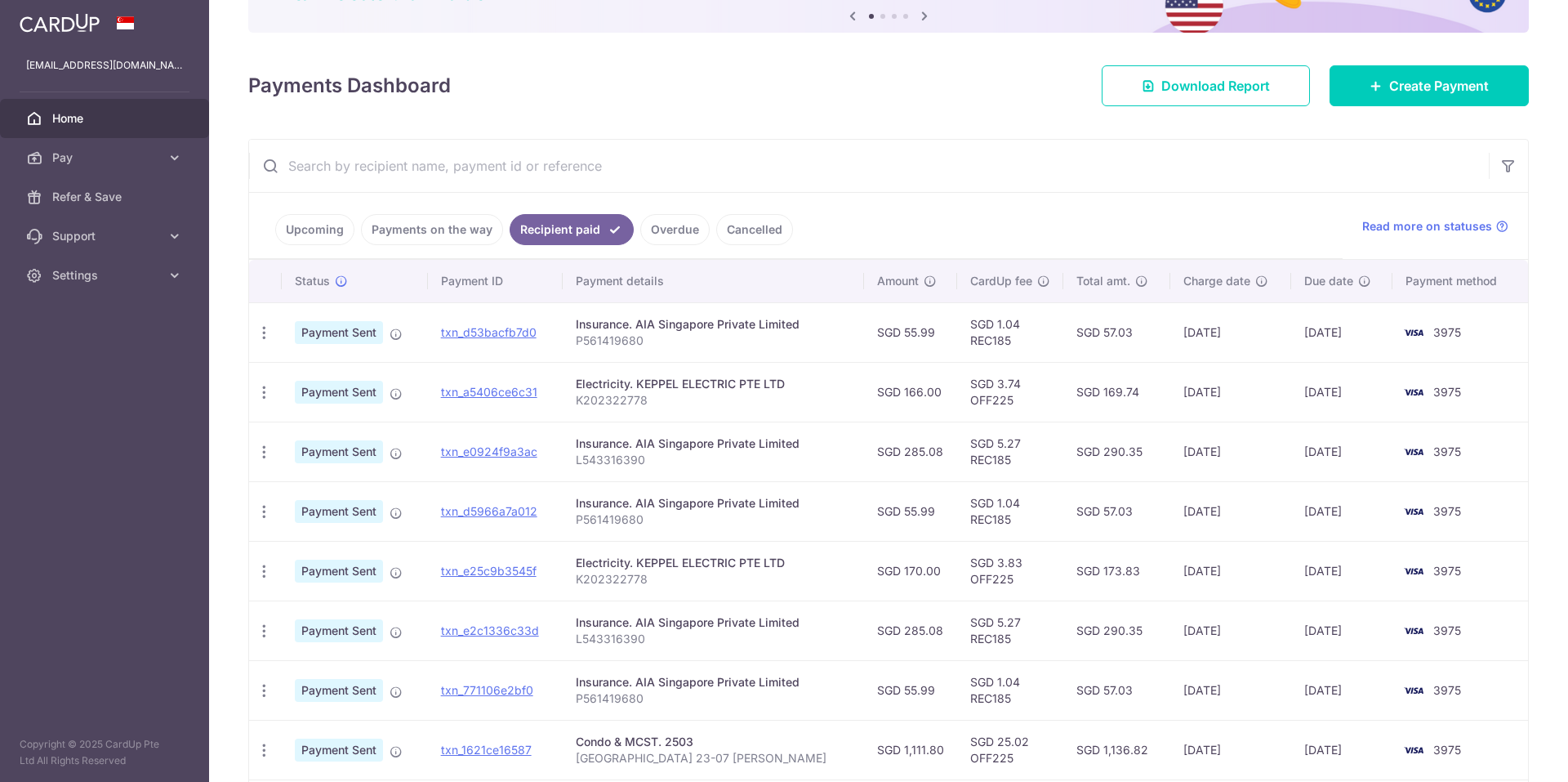
scroll to position [392, 0]
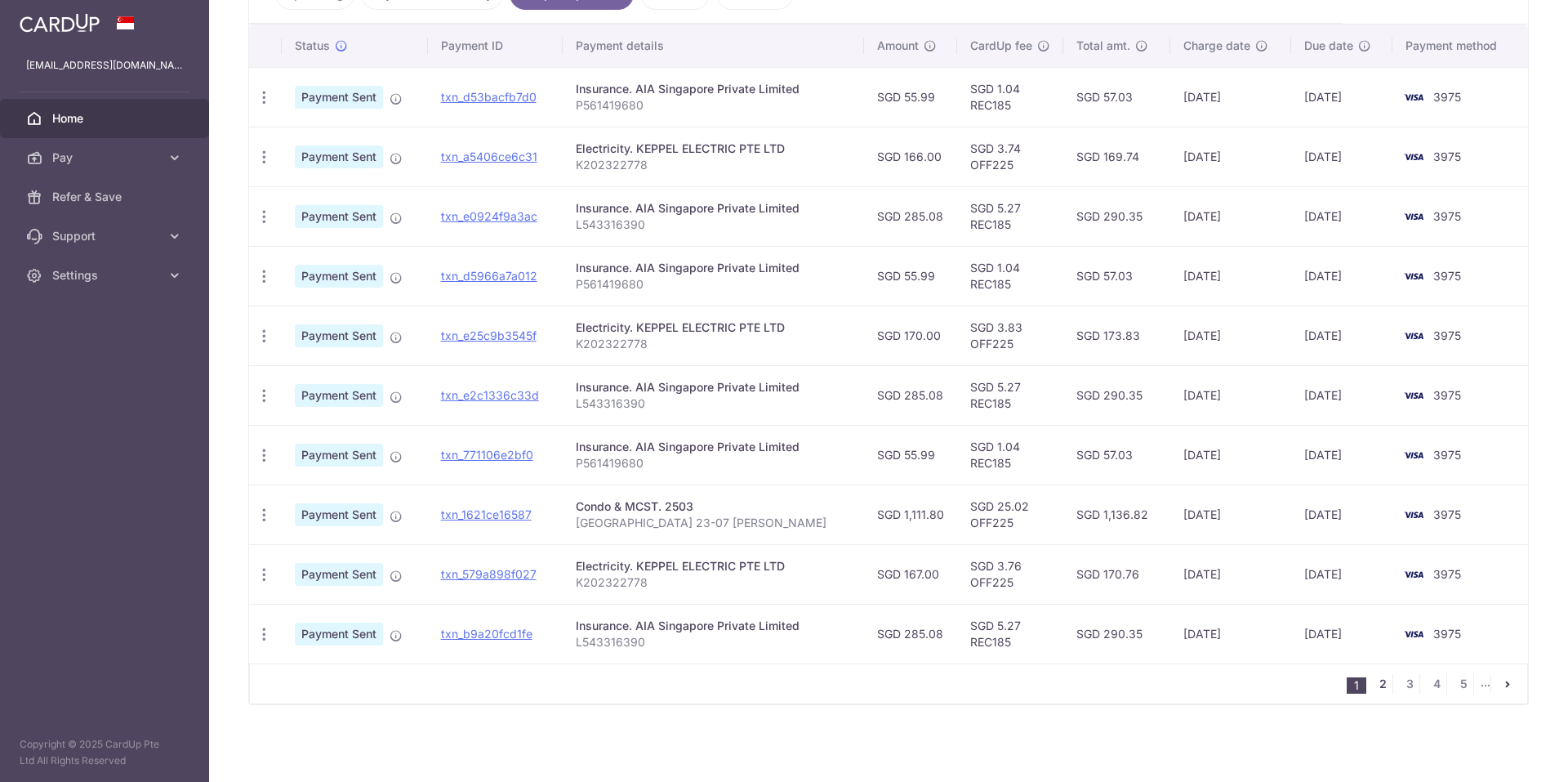
click at [1373, 682] on link "2" at bounding box center [1382, 683] width 20 height 20
click at [1373, 680] on link "3" at bounding box center [1382, 683] width 20 height 20
click at [1374, 682] on link "4" at bounding box center [1382, 683] width 20 height 20
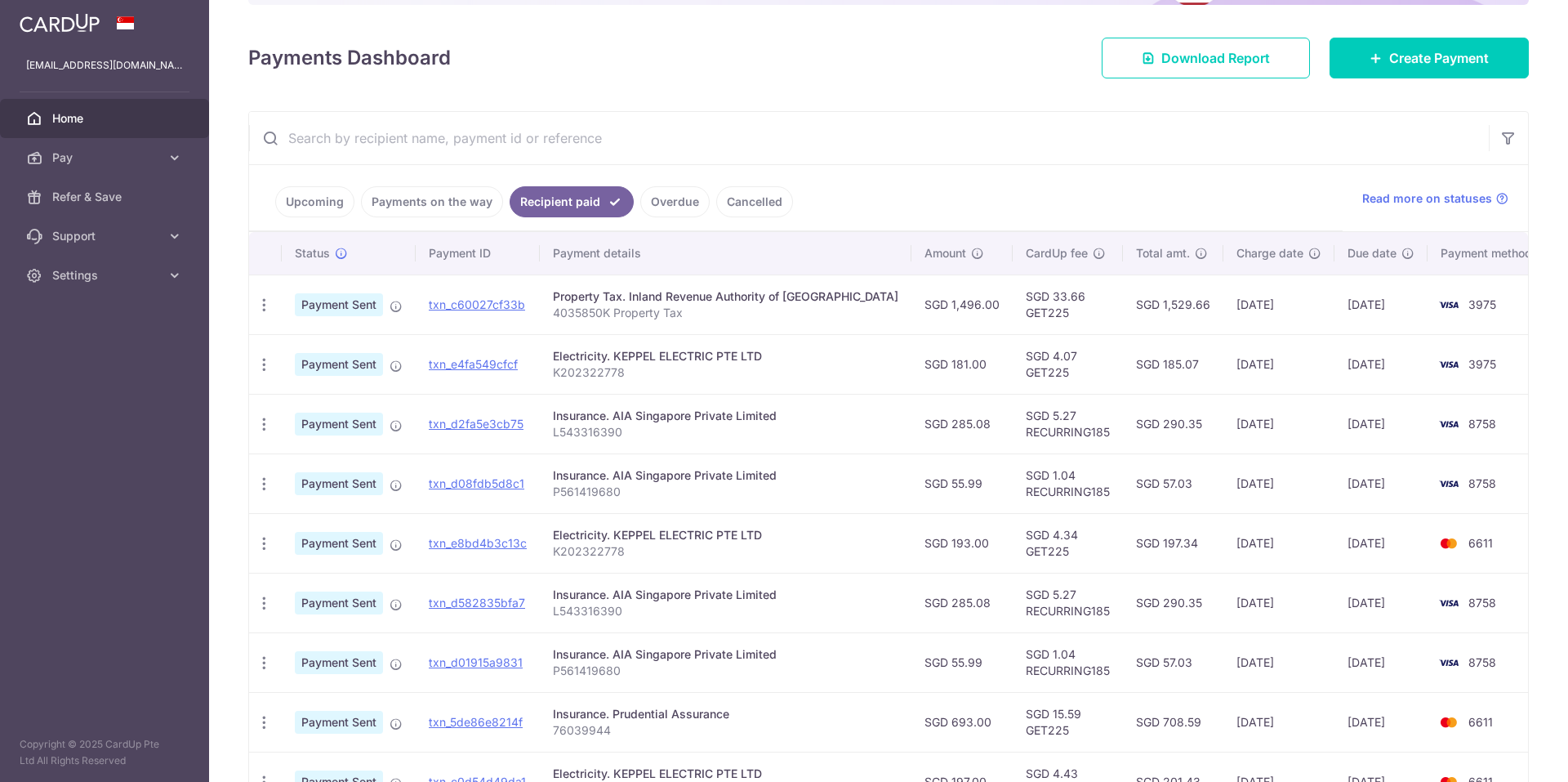
scroll to position [0, 0]
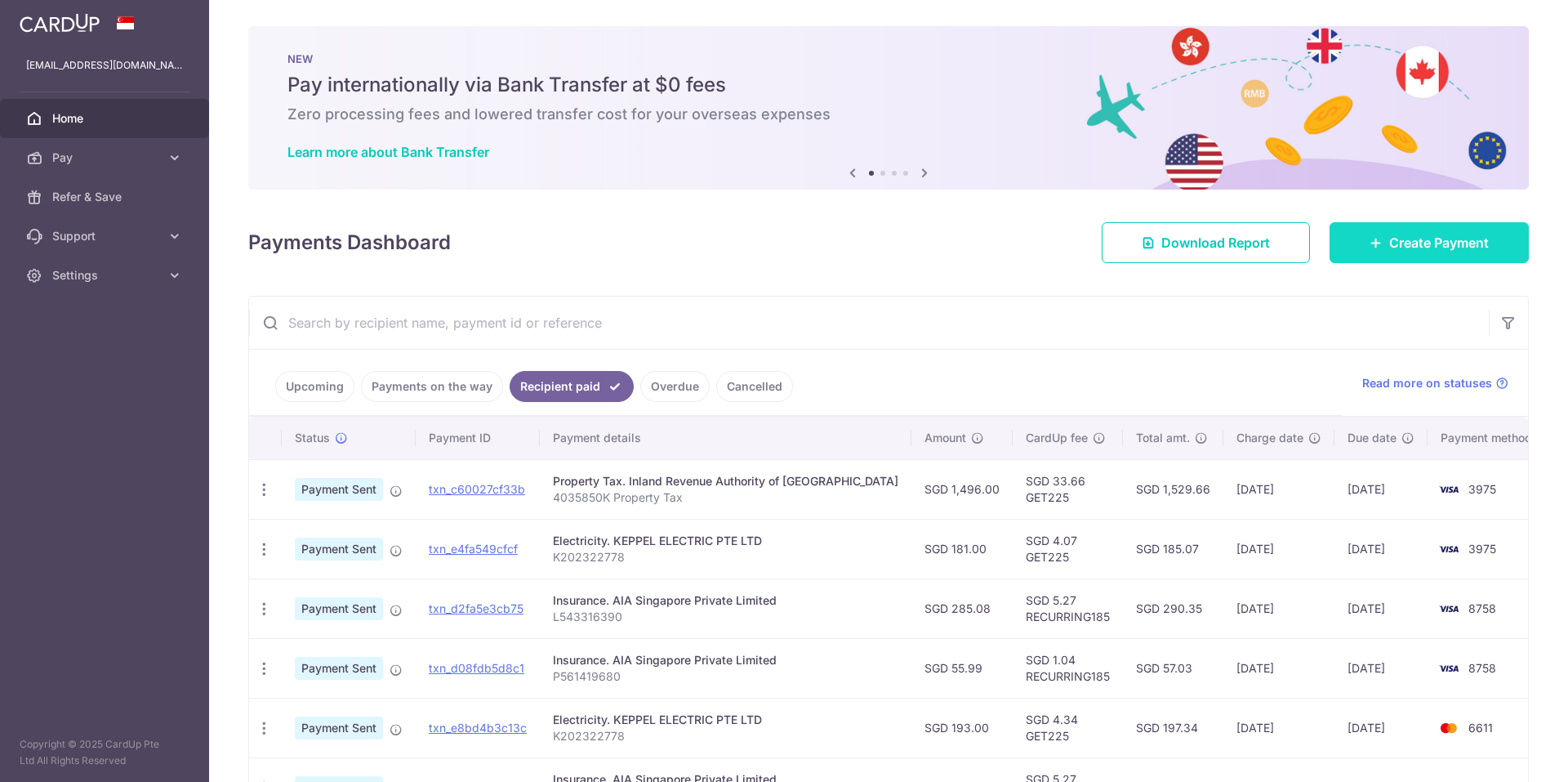
click at [1389, 242] on span "Create Payment" at bounding box center [1439, 242] width 100 height 20
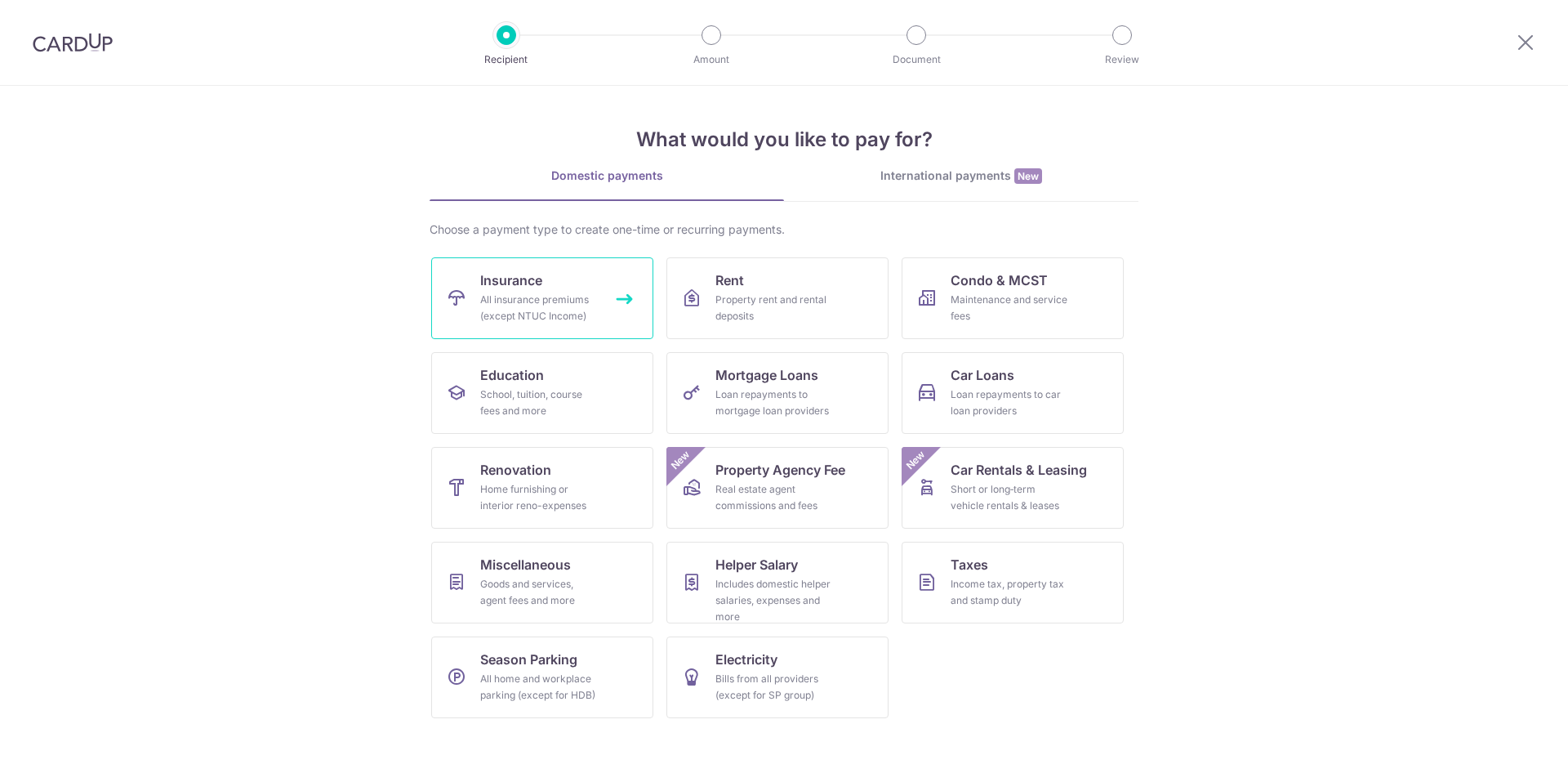
click at [554, 300] on div "All insurance premiums (except NTUC Income)" at bounding box center [539, 308] width 118 height 32
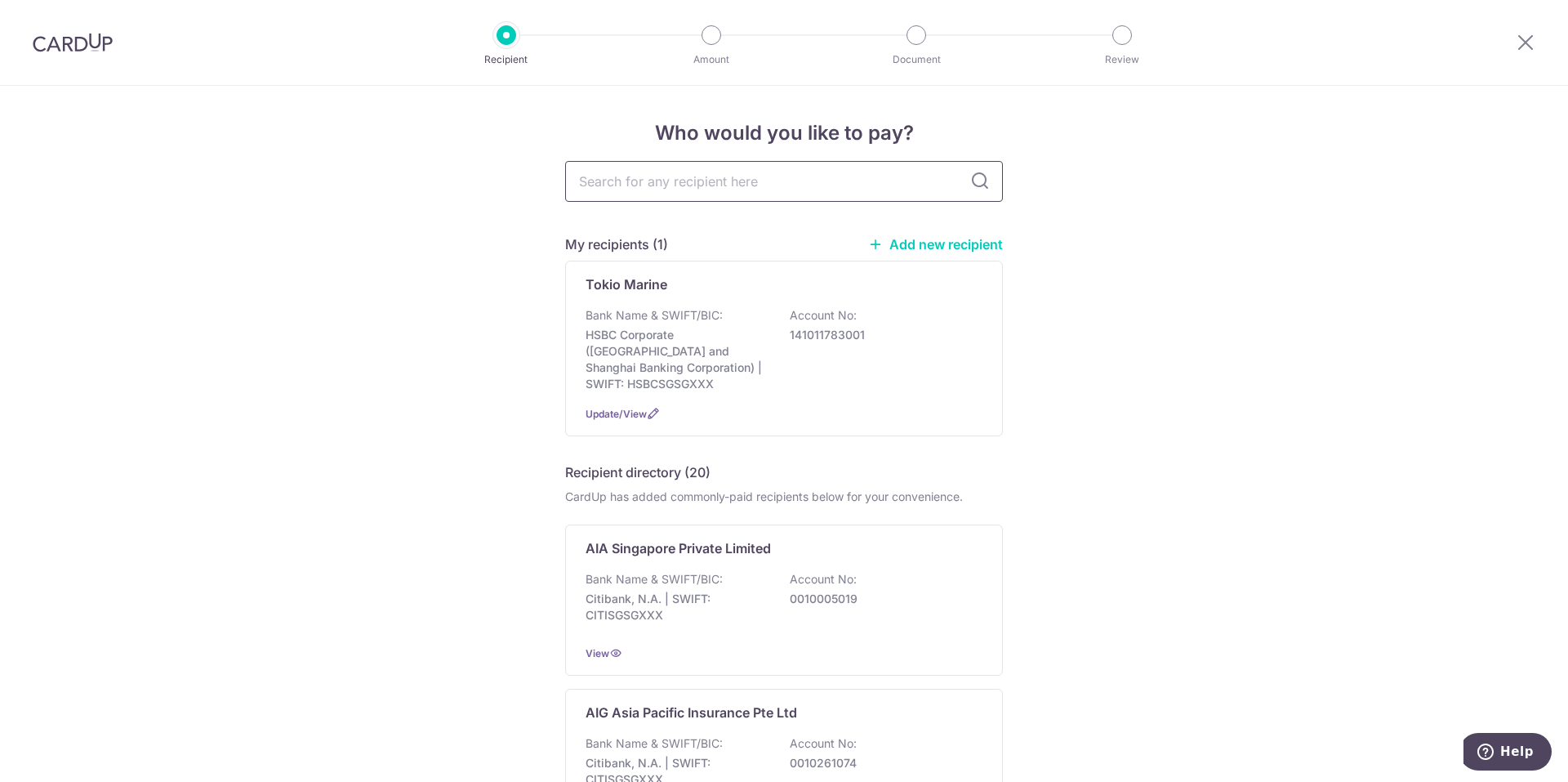
click at [646, 175] on input "text" at bounding box center [784, 181] width 438 height 41
type input "pru"
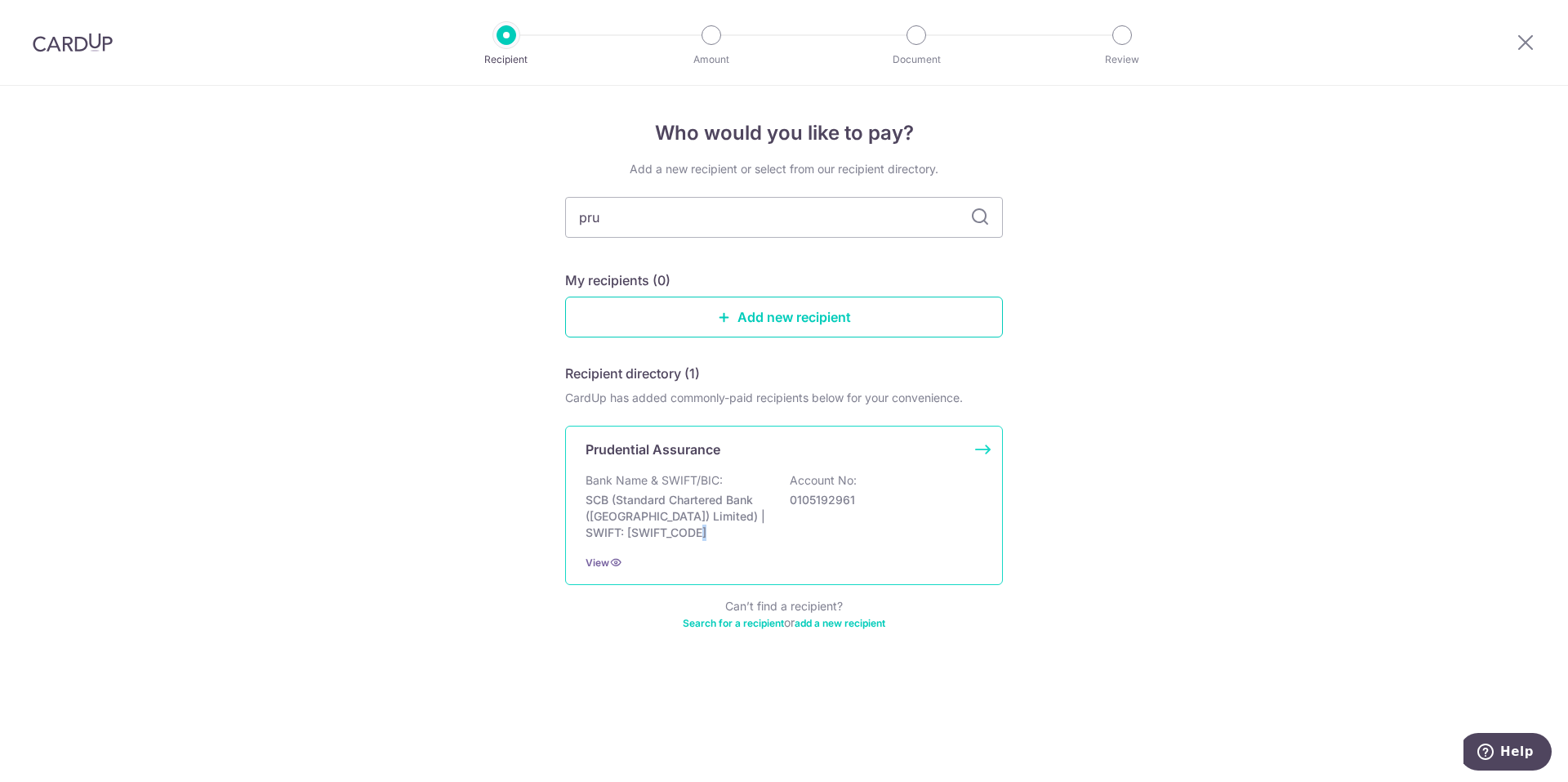
click at [648, 529] on p "SCB (Standard Chartered Bank ([GEOGRAPHIC_DATA]) Limited) | SWIFT: [SWIFT_CODE]" at bounding box center [677, 516] width 183 height 49
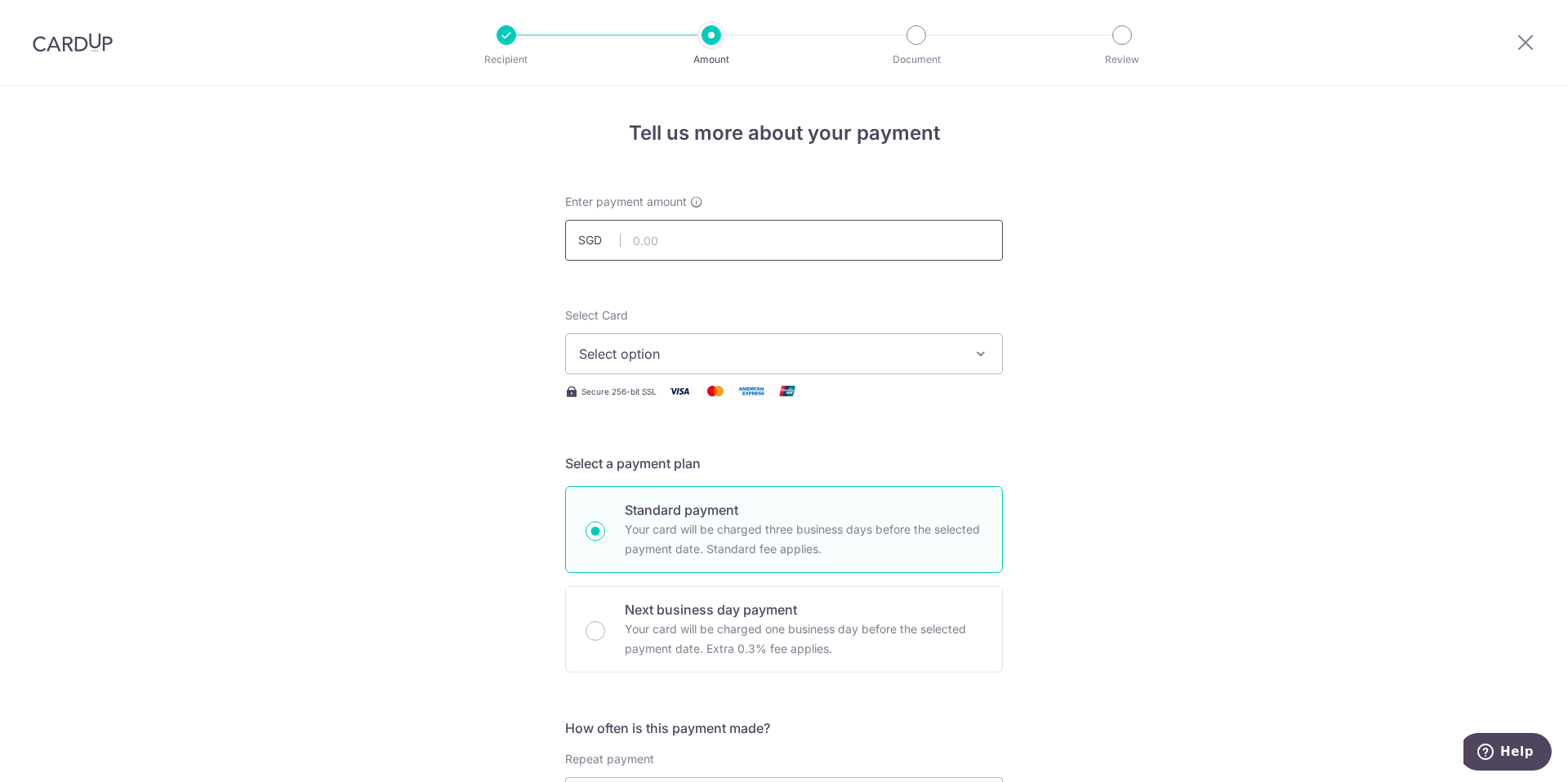
drag, startPoint x: 646, startPoint y: 221, endPoint x: 652, endPoint y: 237, distance: 17.1
click at [646, 221] on input "text" at bounding box center [784, 240] width 438 height 41
type input "959.00"
drag, startPoint x: 930, startPoint y: 302, endPoint x: 923, endPoint y: 298, distance: 8.1
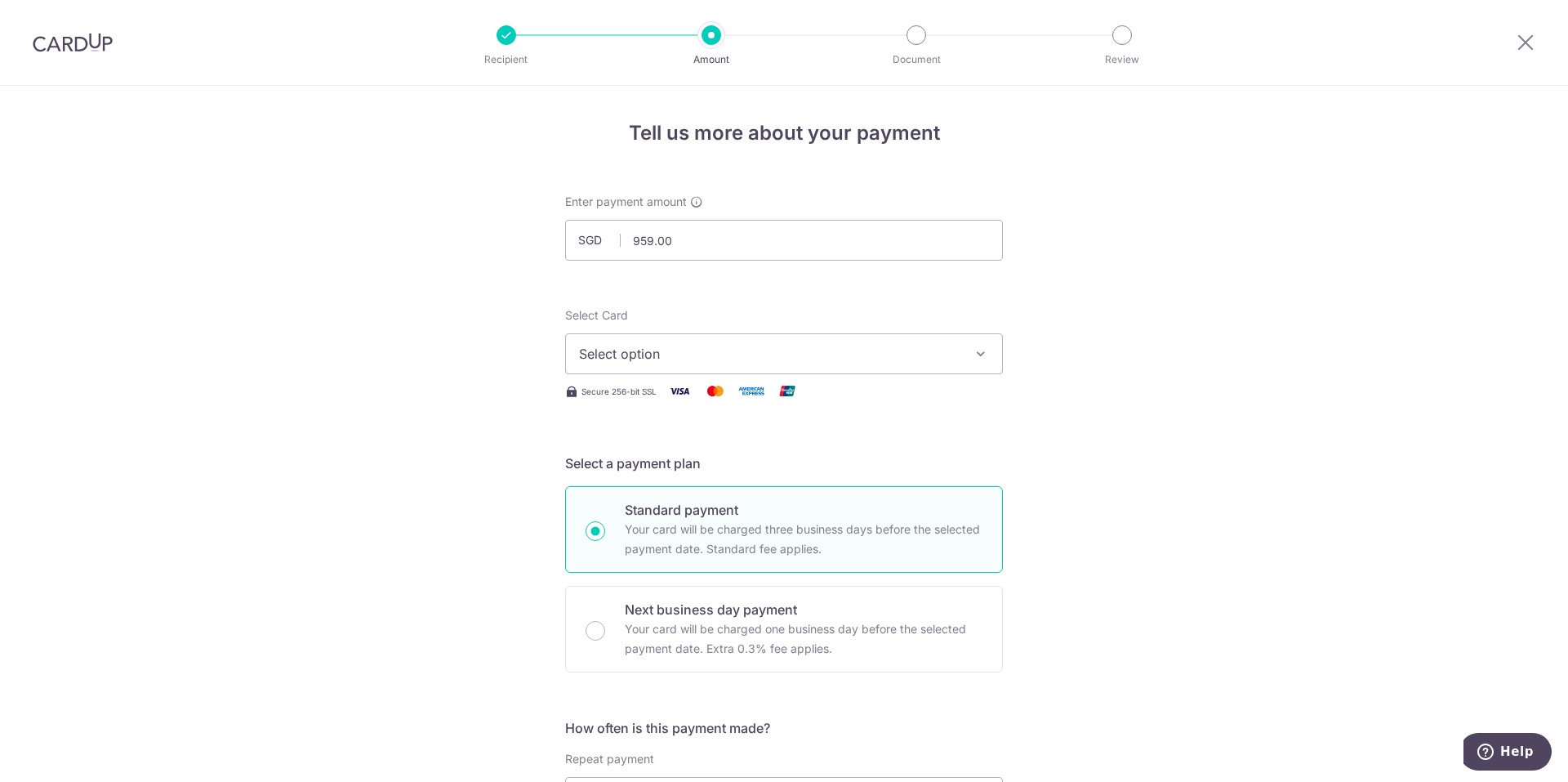
click at [662, 370] on button "Select option" at bounding box center [784, 354] width 438 height 41
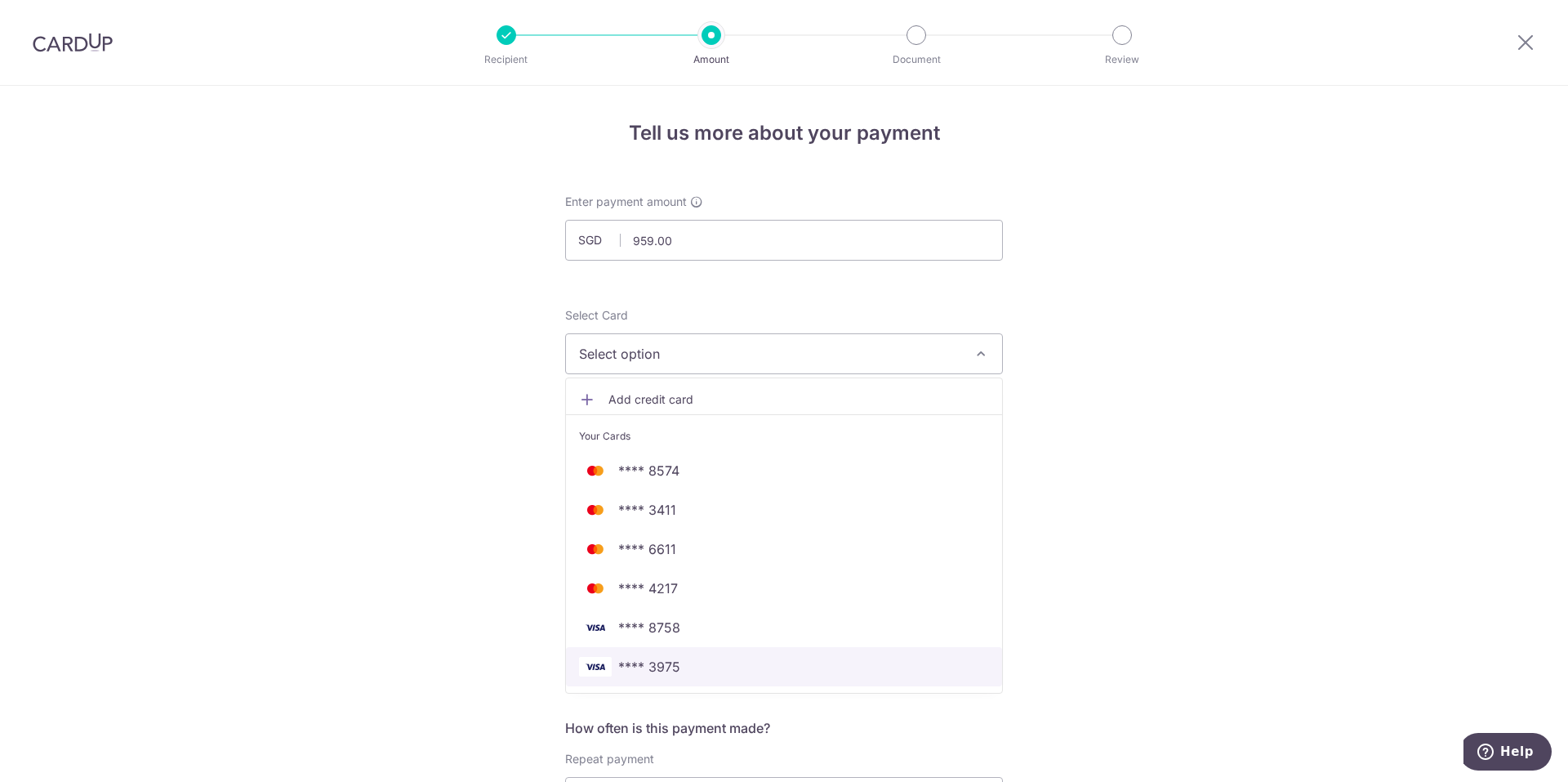
click at [652, 672] on span "**** 3975" at bounding box center [649, 666] width 62 height 20
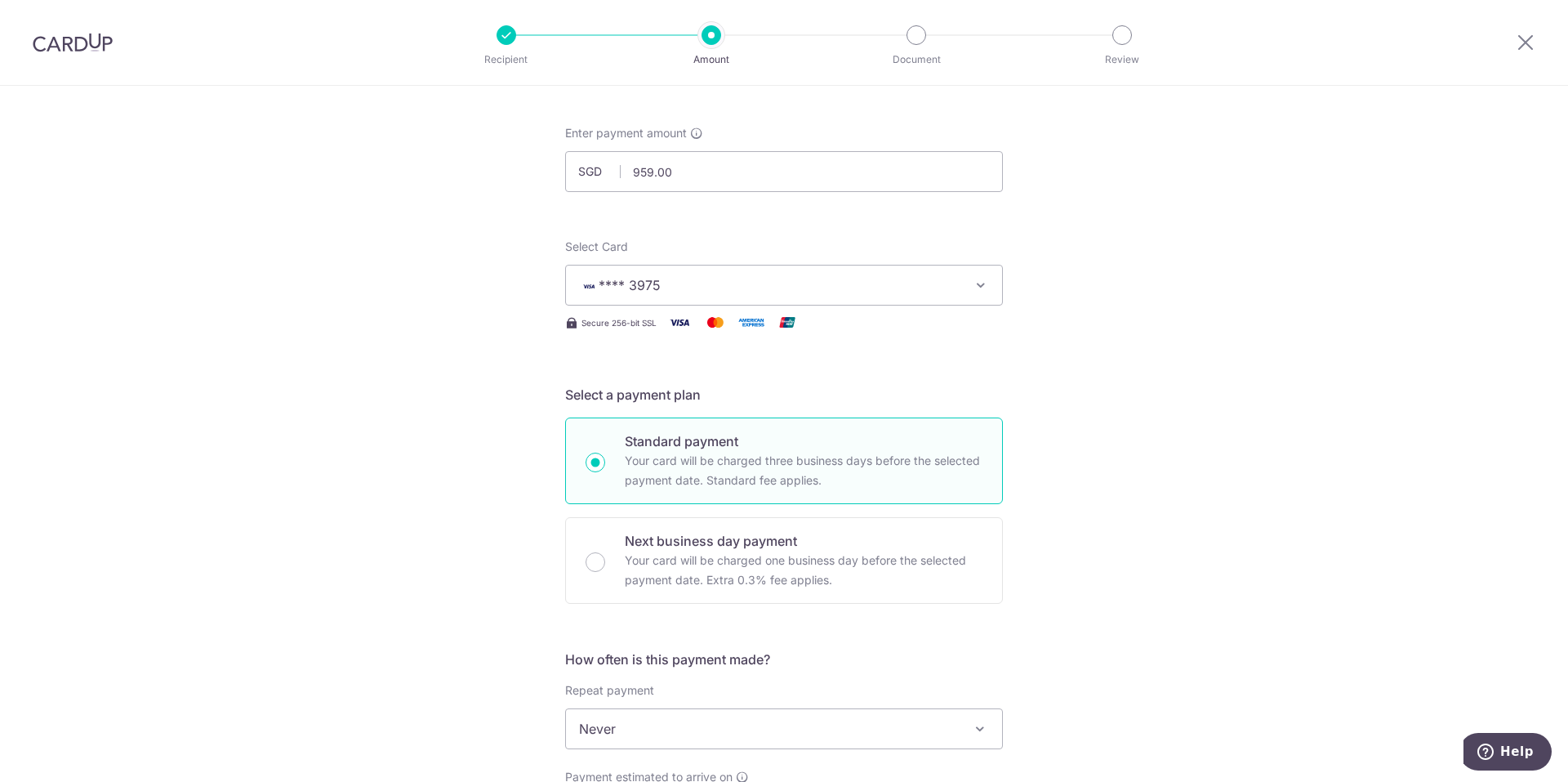
scroll to position [245, 0]
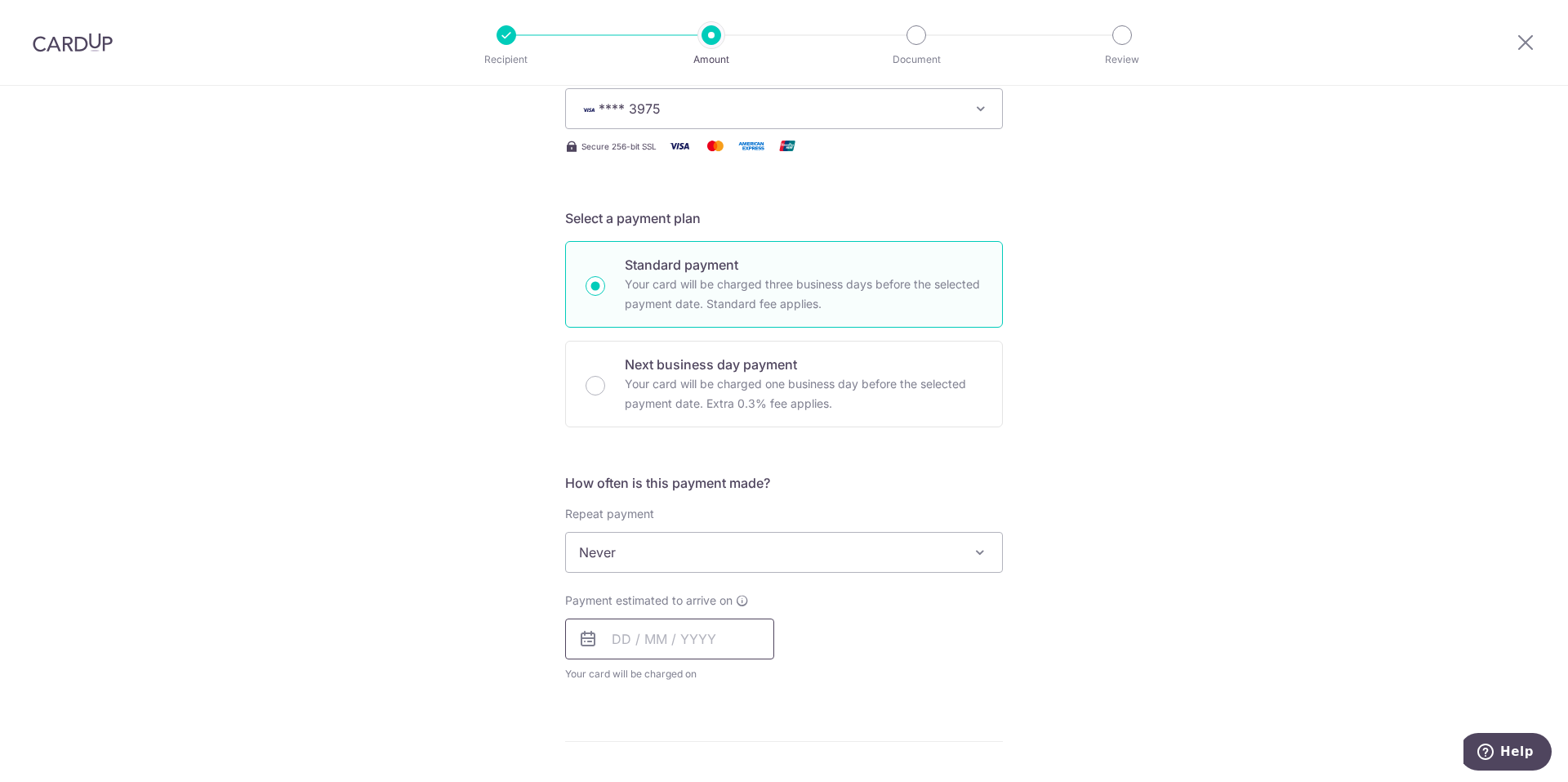
click at [629, 649] on input "text" at bounding box center [669, 639] width 209 height 41
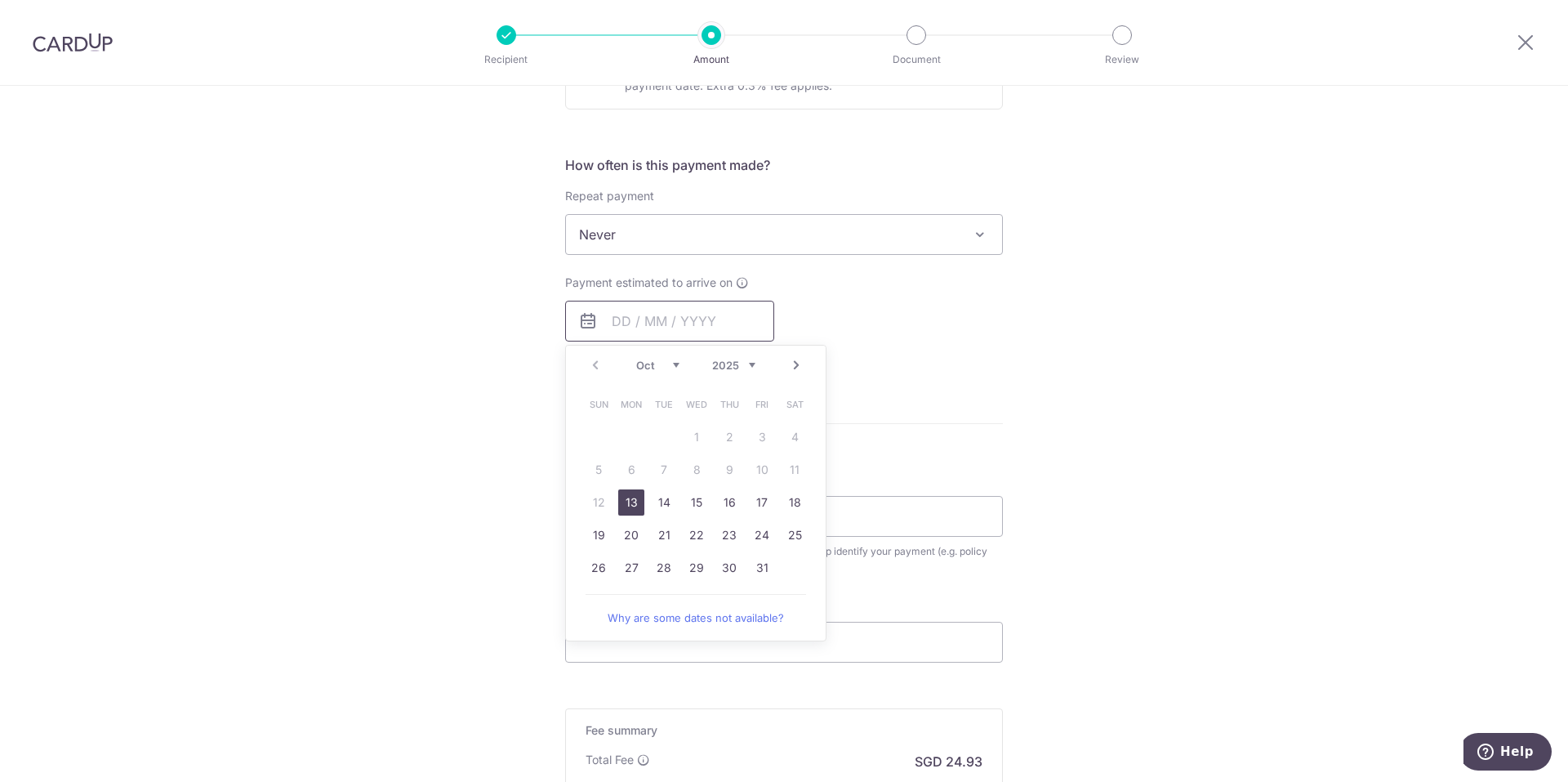
scroll to position [572, 0]
click at [669, 363] on div "Oct Nov Dec 2025 2026 2027 2028 2029 2030 2031 2032 2033 2034 2035" at bounding box center [696, 356] width 119 height 14
click at [673, 354] on select "Oct Nov Dec" at bounding box center [658, 355] width 43 height 13
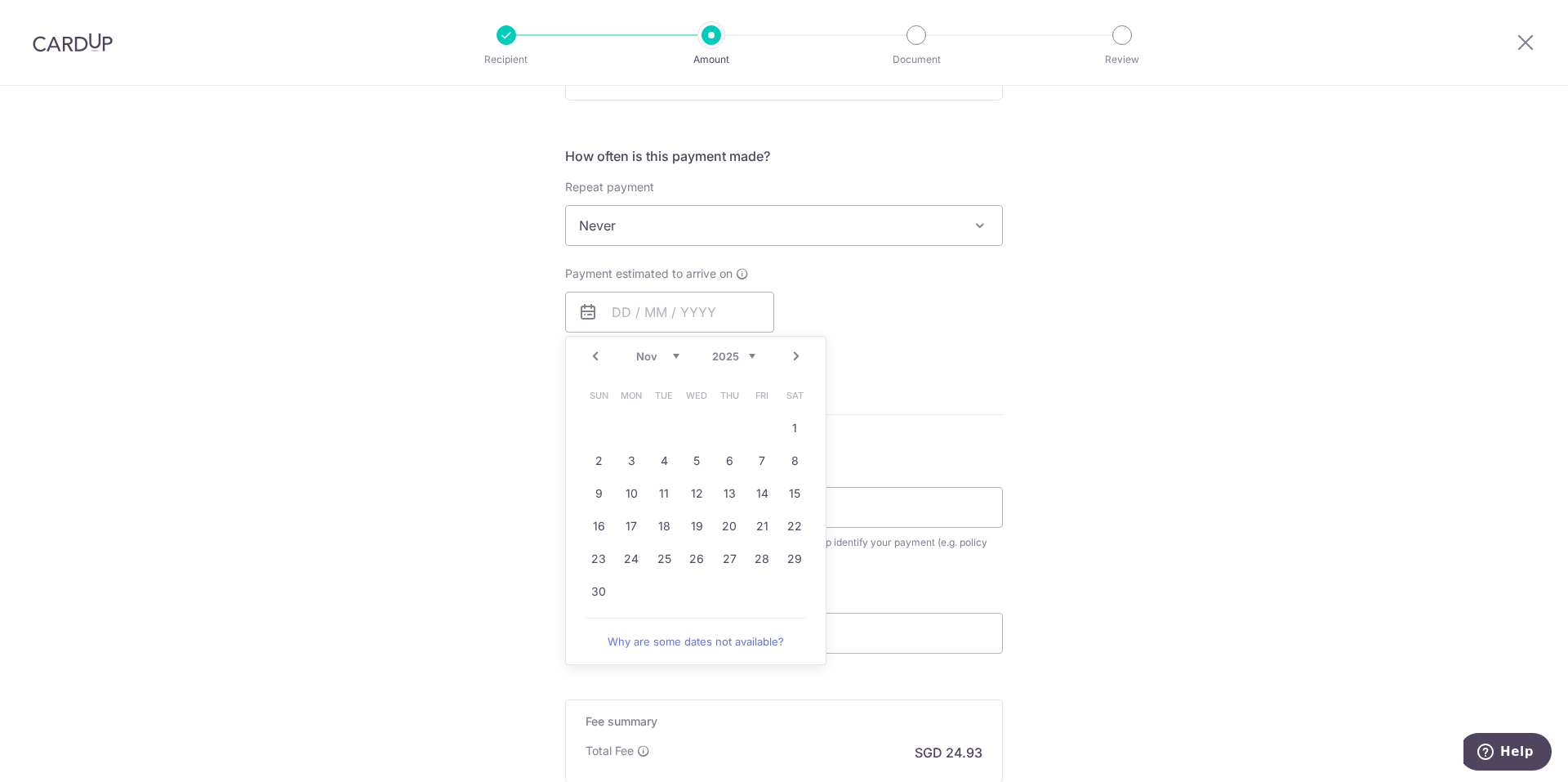
click at [734, 510] on td "20" at bounding box center [729, 526] width 32 height 32
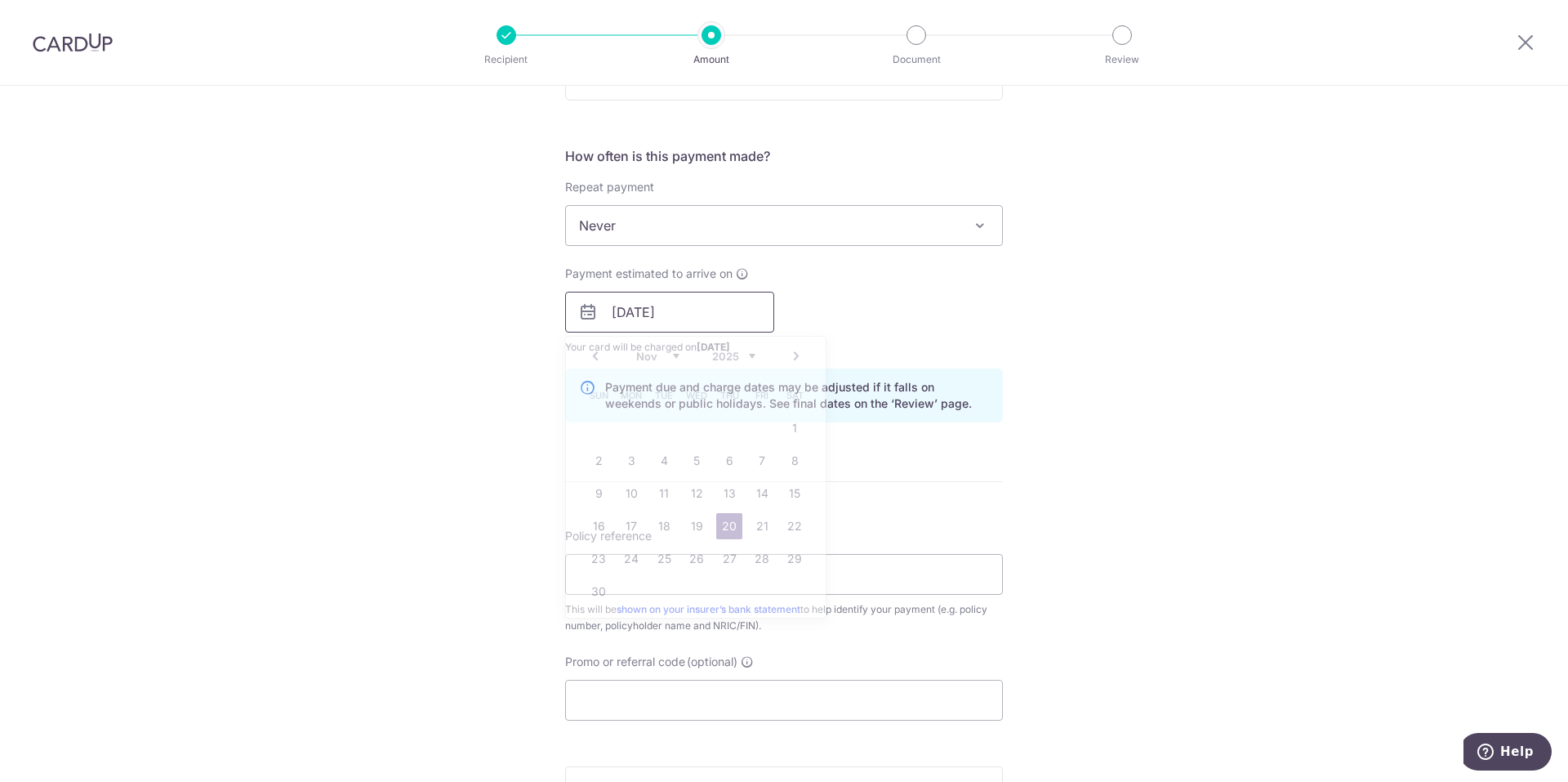
click at [651, 301] on input "20/11/2025" at bounding box center [669, 312] width 209 height 41
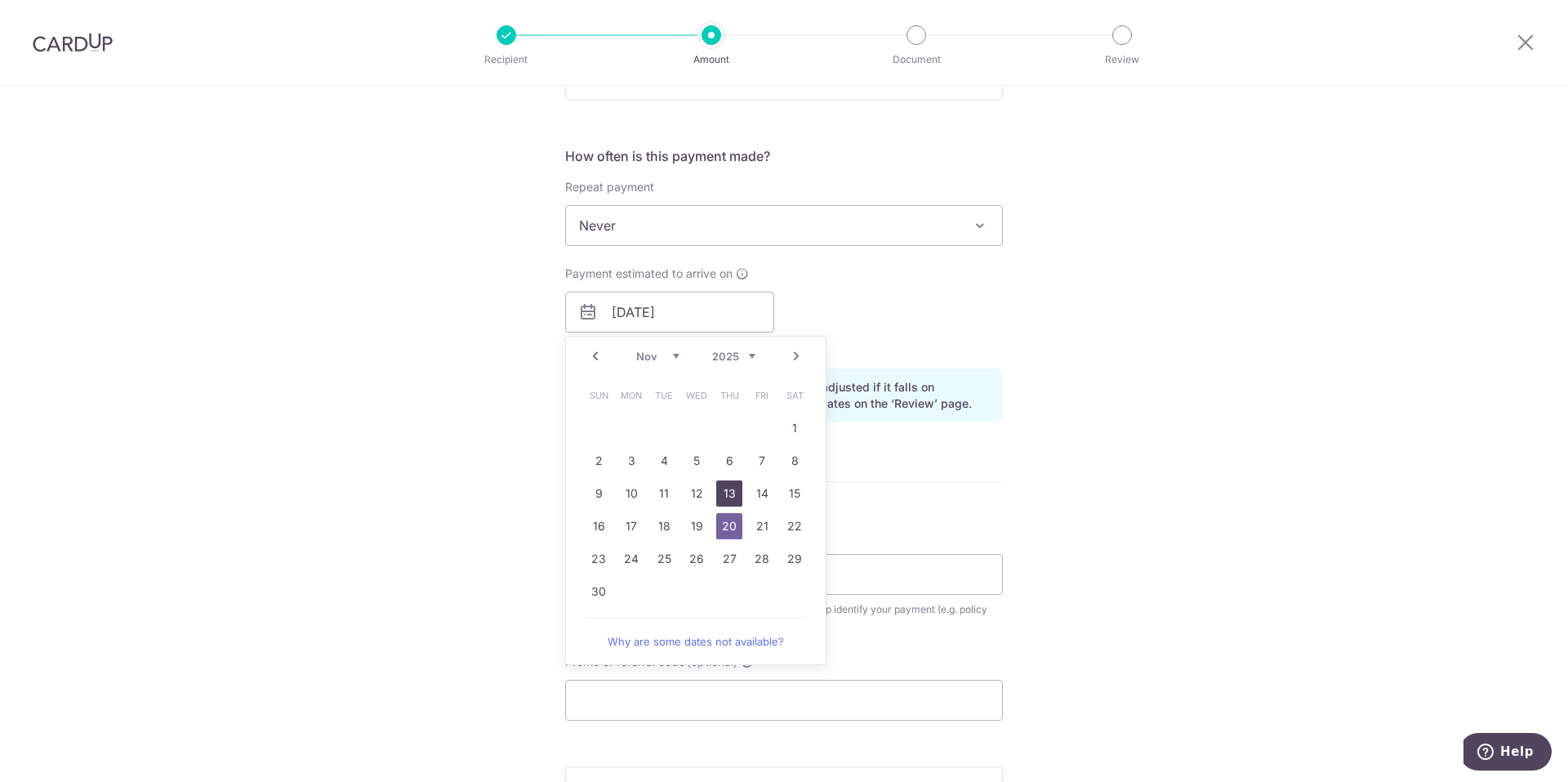
click at [724, 492] on link "13" at bounding box center [729, 493] width 26 height 26
type input "[DATE]"
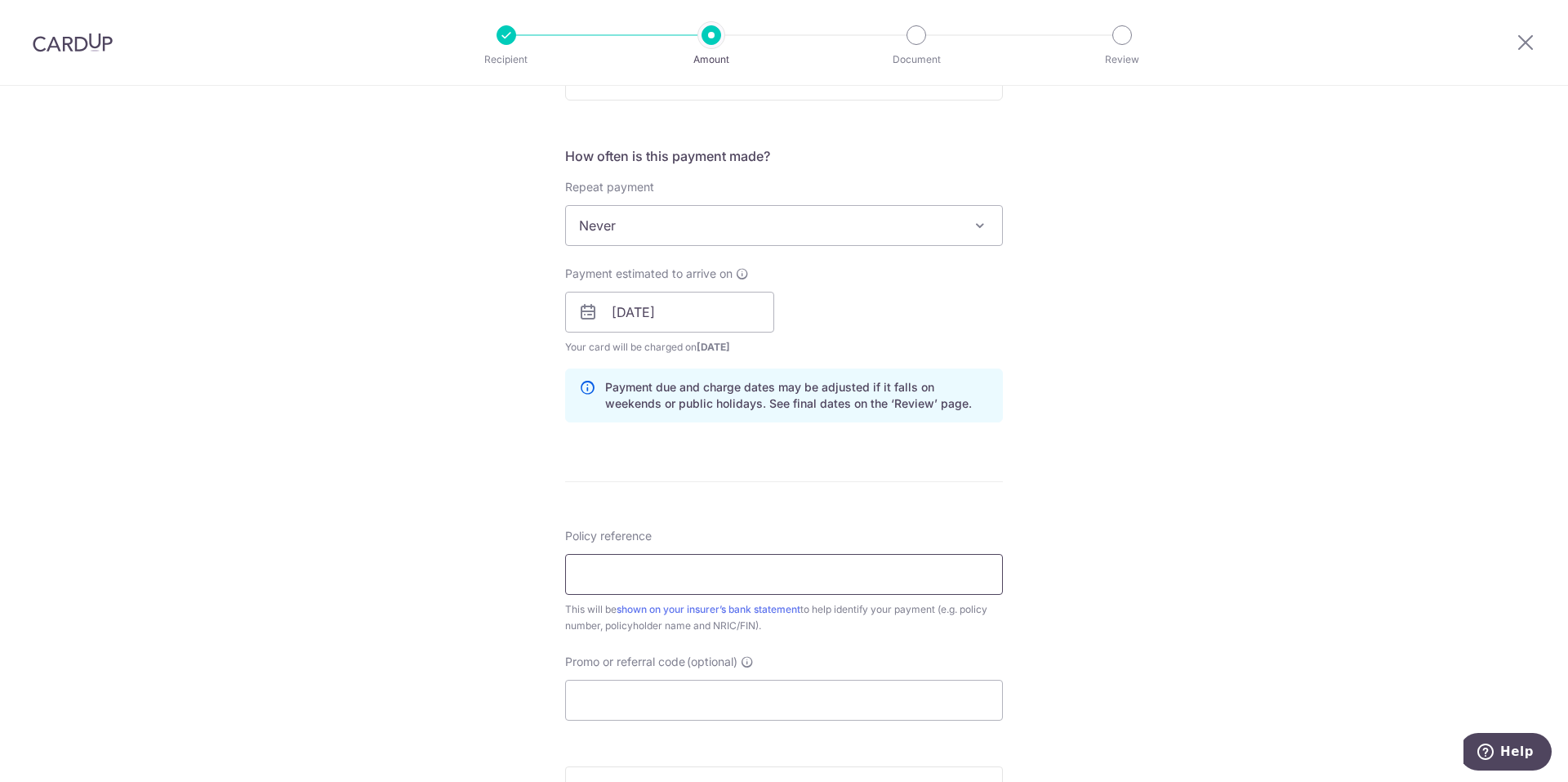
click at [702, 587] on input "Policy reference" at bounding box center [784, 574] width 438 height 41
type input "76039944"
click at [636, 690] on input "Promo or referral code (optional)" at bounding box center [784, 700] width 438 height 41
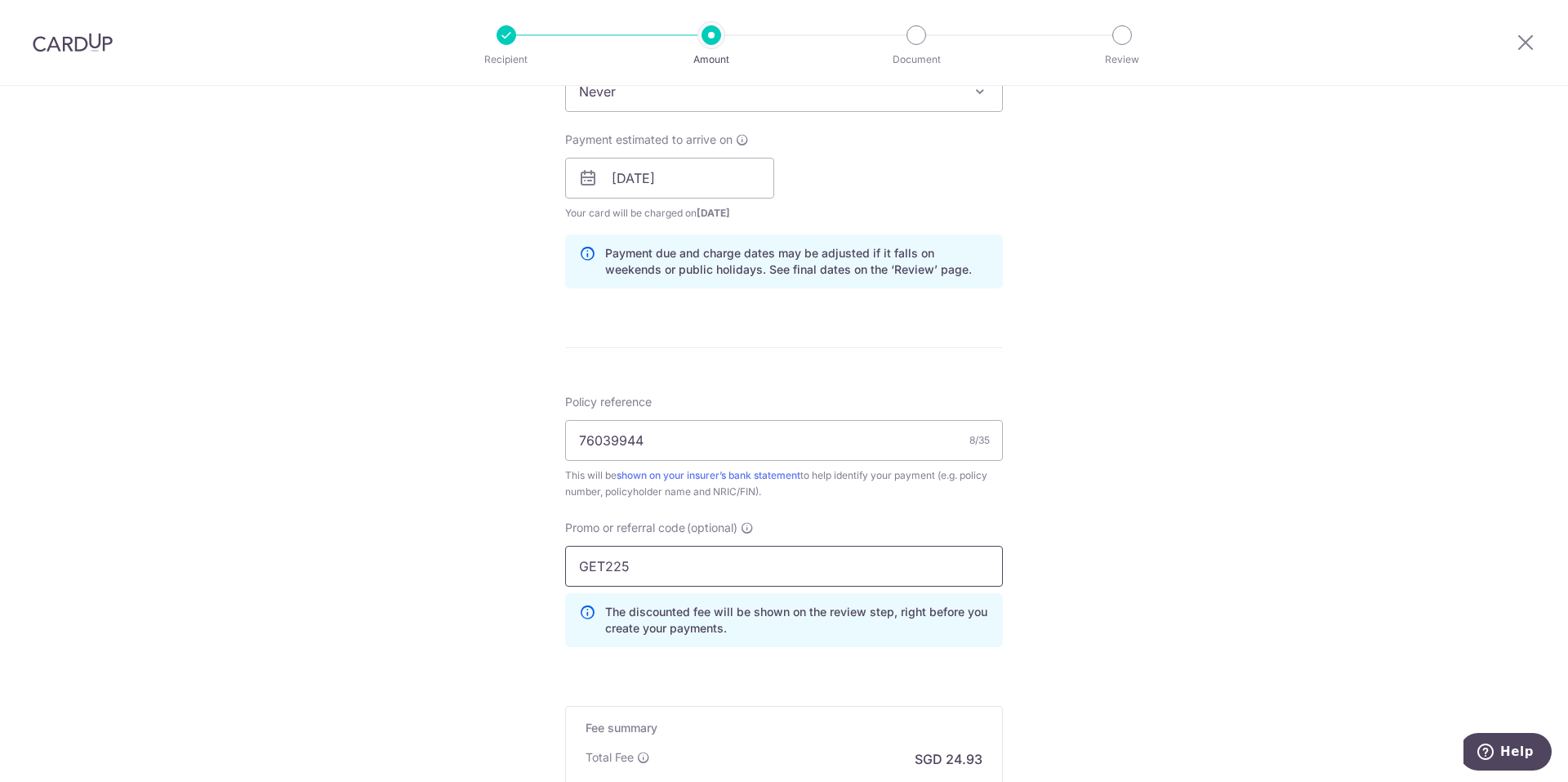
scroll to position [899, 0]
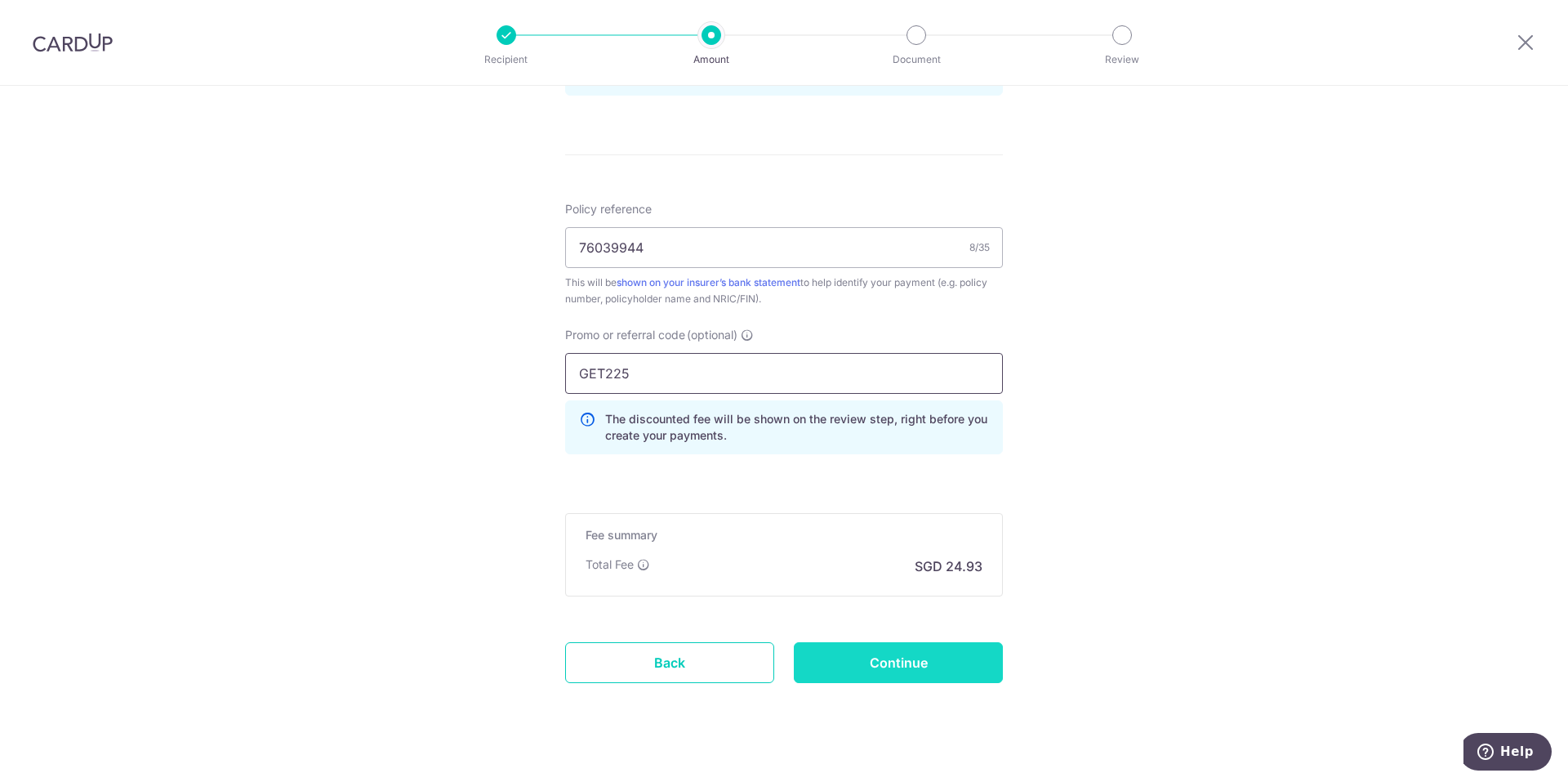
type input "GET225"
click at [921, 650] on input "Continue" at bounding box center [898, 663] width 209 height 41
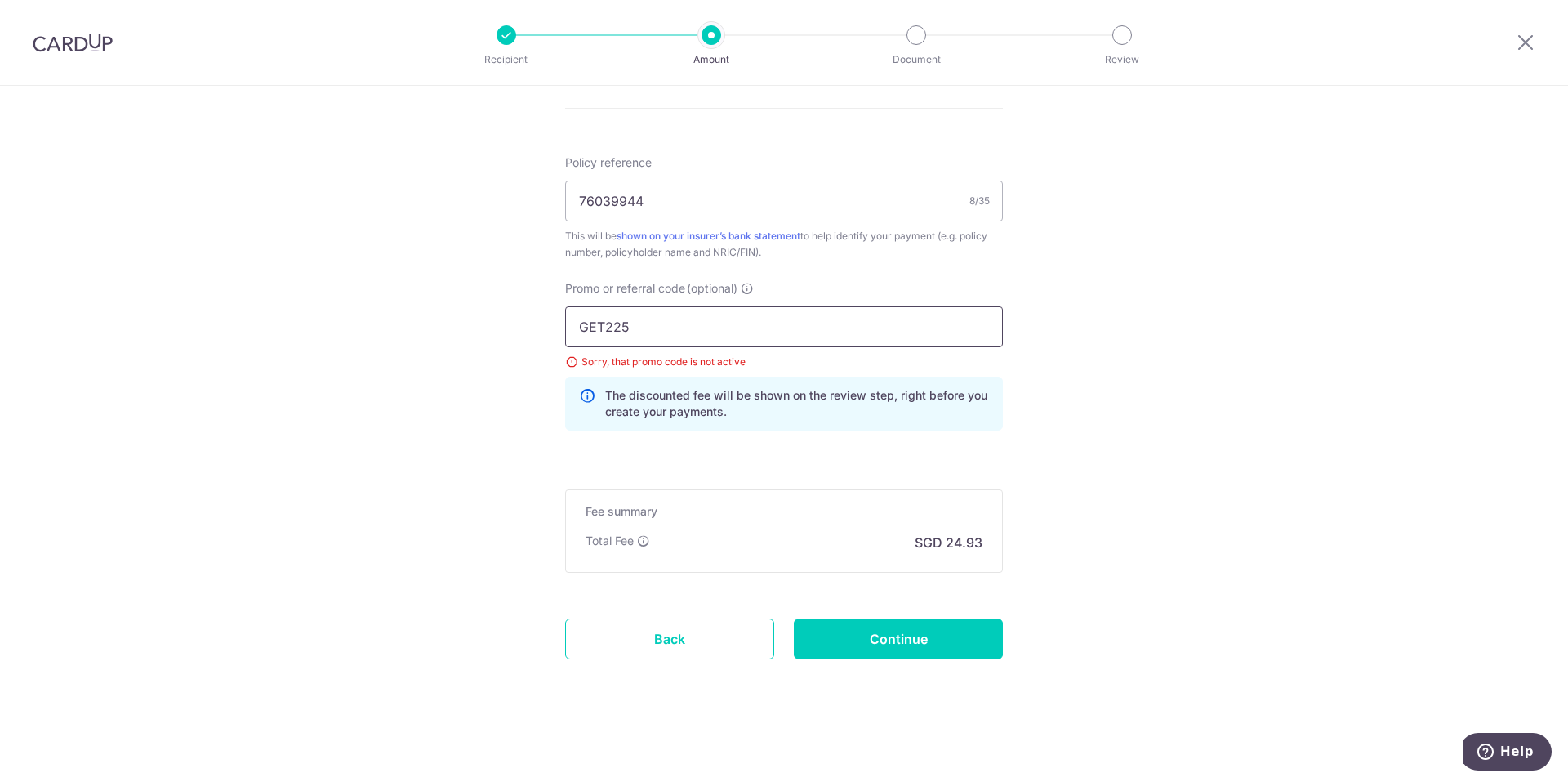
drag, startPoint x: 600, startPoint y: 326, endPoint x: 365, endPoint y: 310, distance: 235.5
type input "OFF225"
click at [910, 649] on input "Continue" at bounding box center [898, 639] width 209 height 41
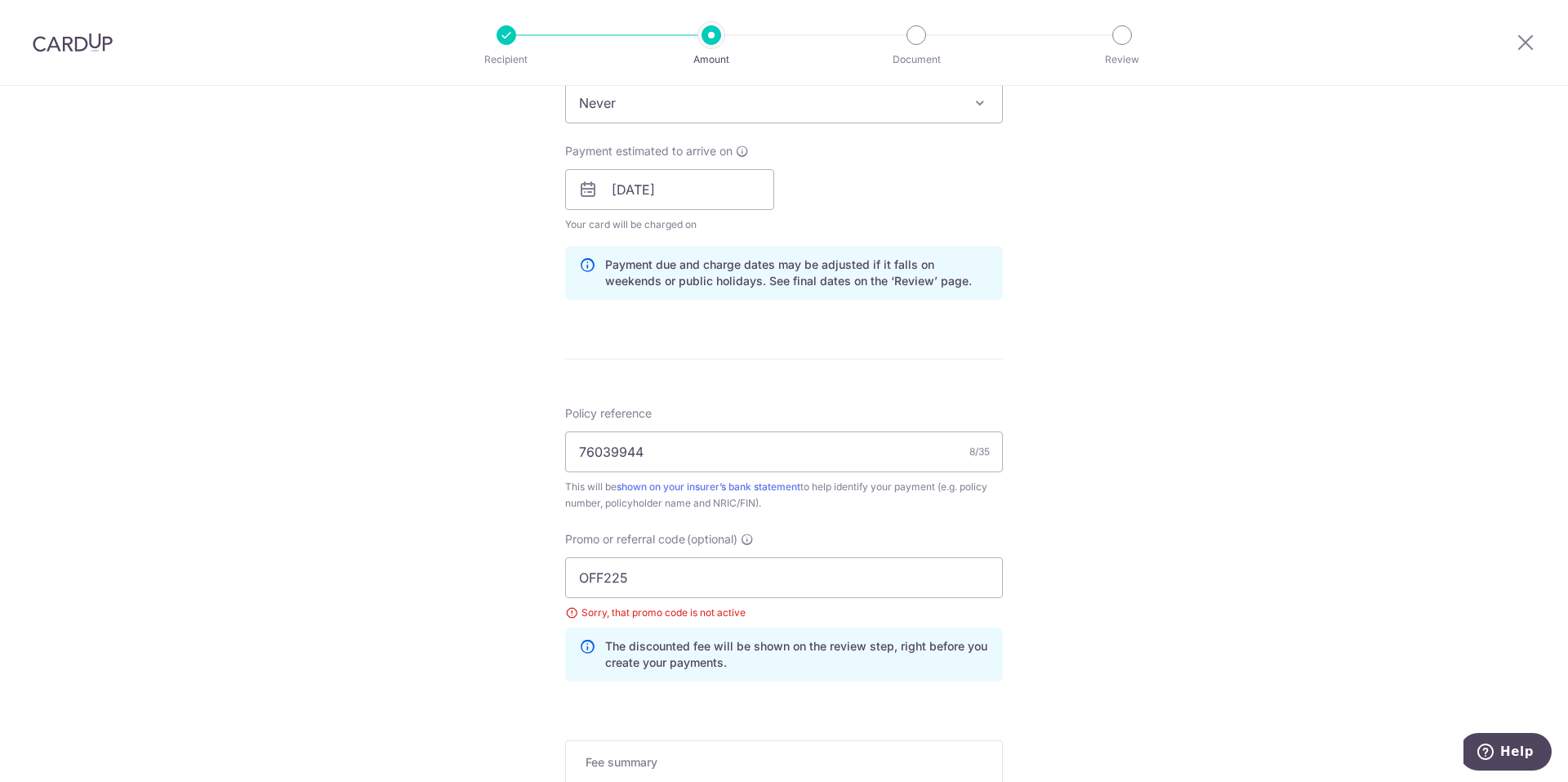
scroll to position [537, 0]
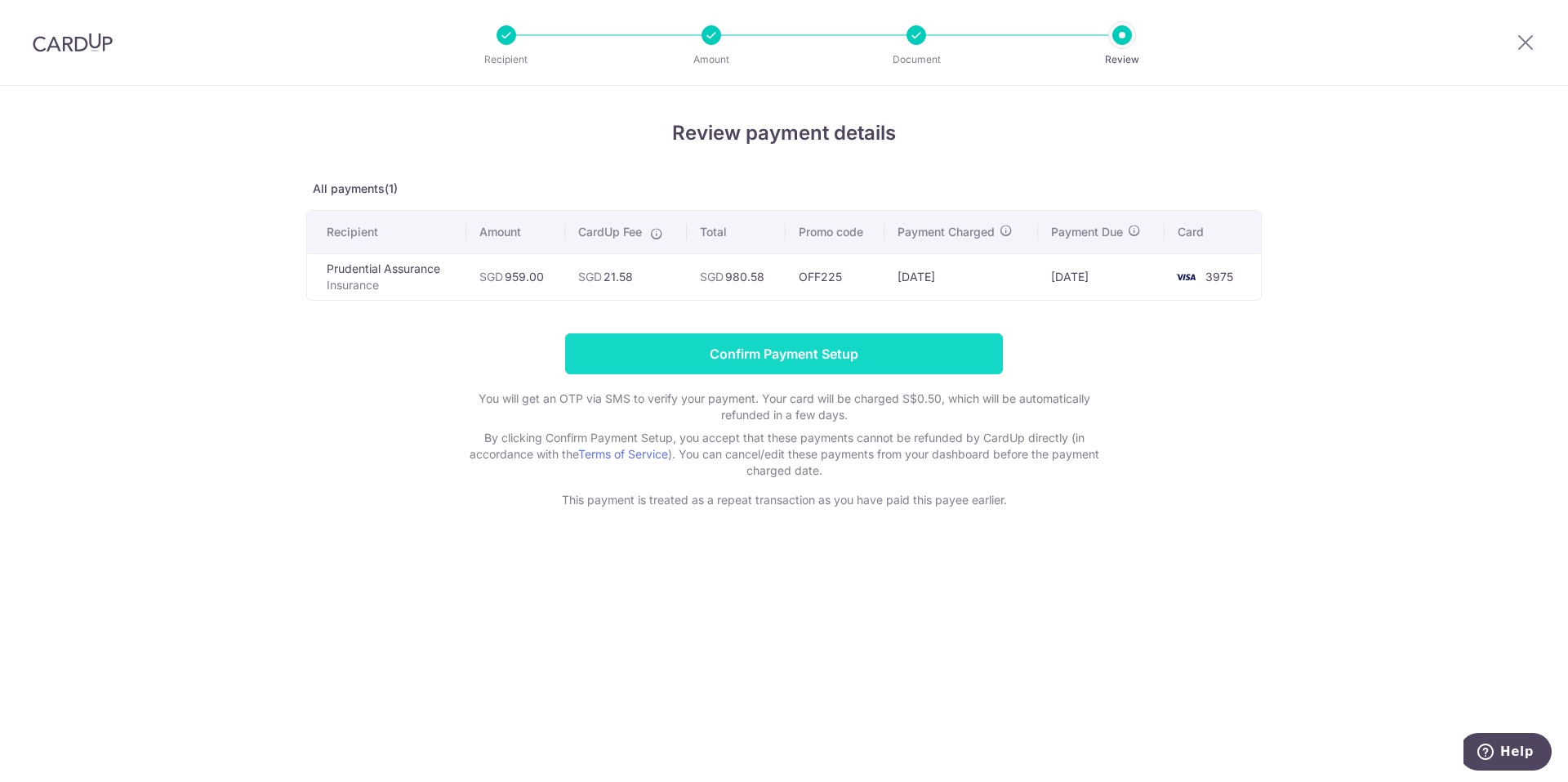
click at [841, 354] on input "Confirm Payment Setup" at bounding box center [784, 354] width 438 height 41
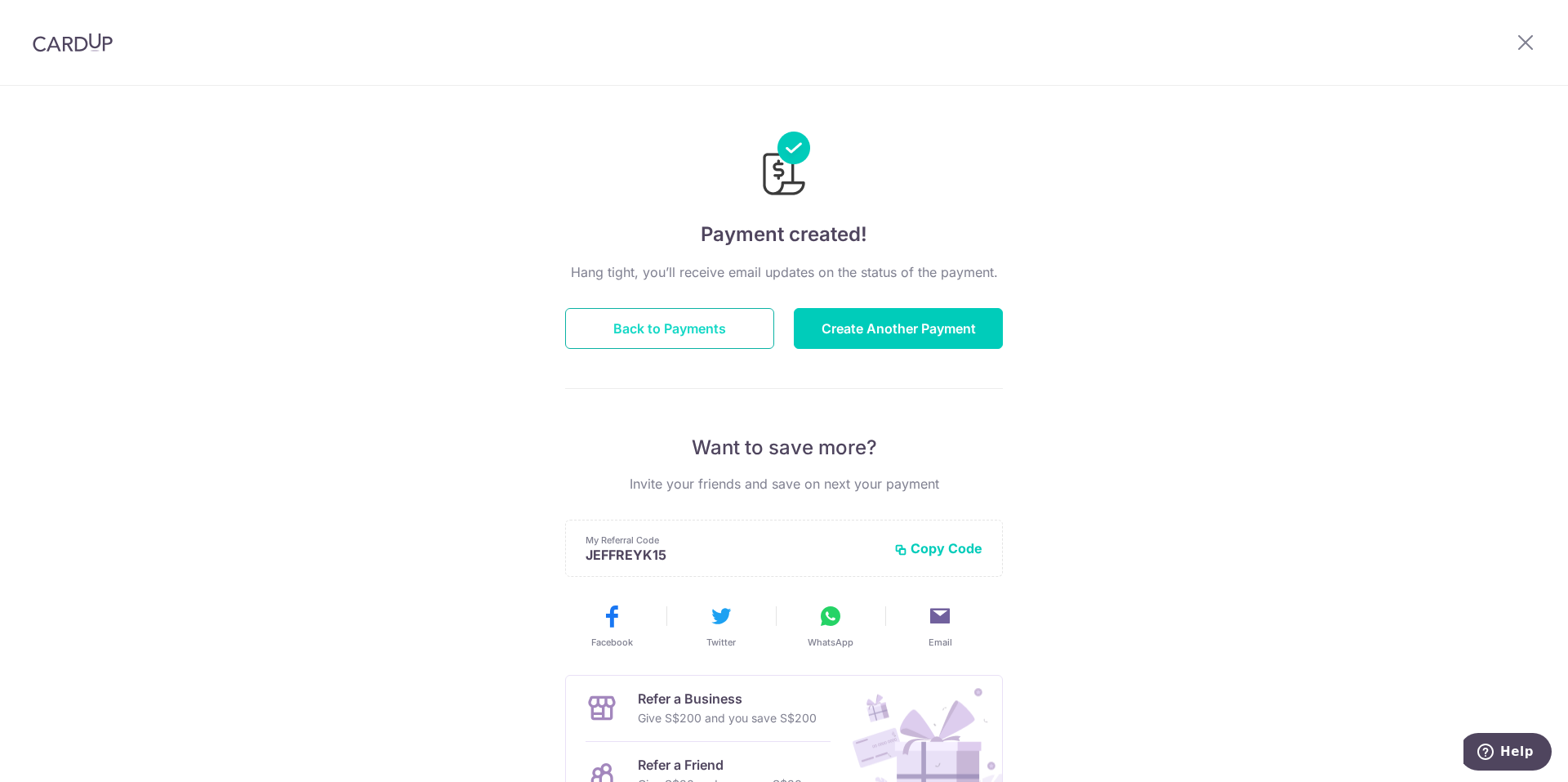
click at [644, 326] on button "Back to Payments" at bounding box center [669, 329] width 209 height 41
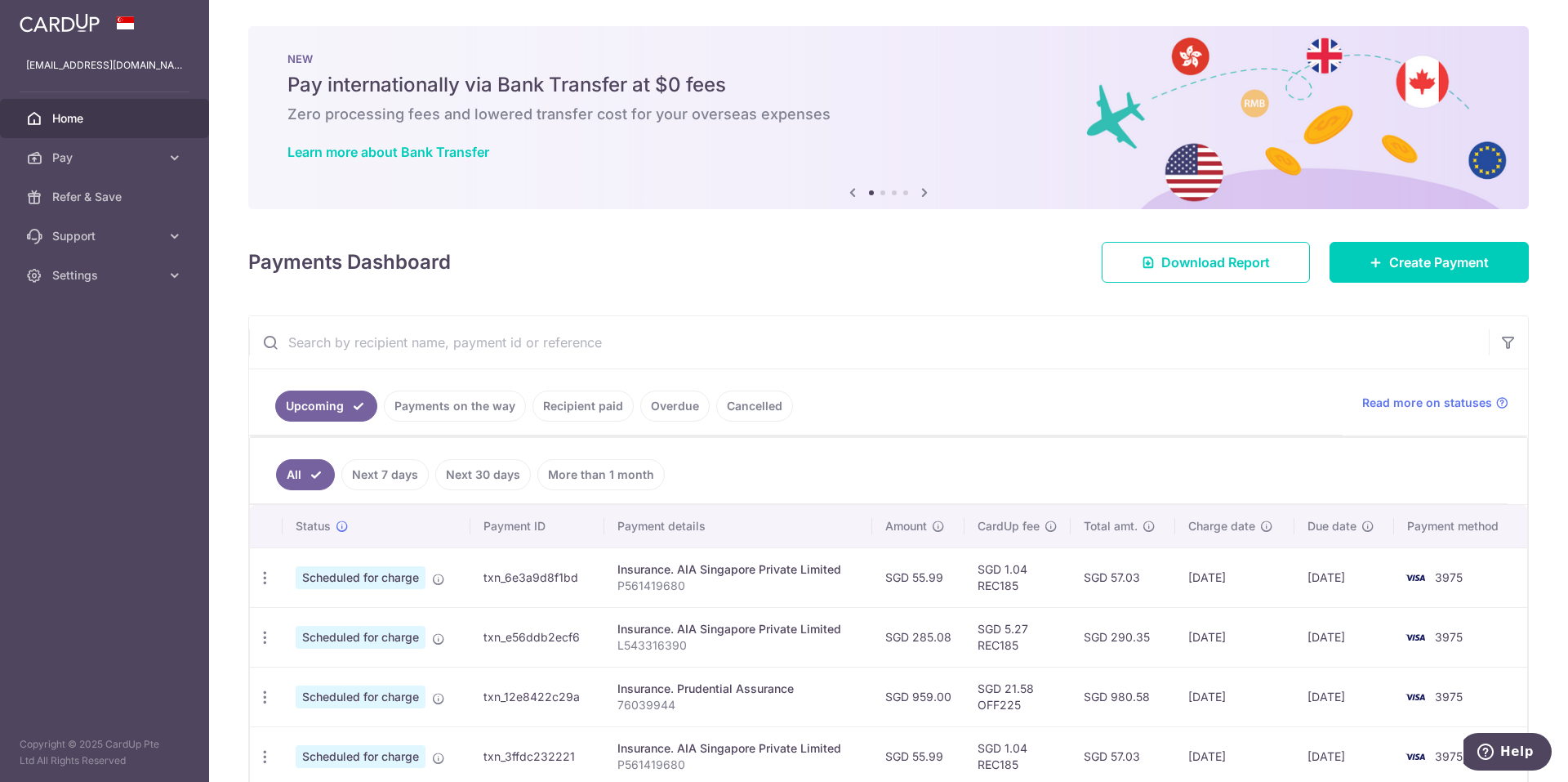
scroll to position [82, 0]
